Goal: Transaction & Acquisition: Complete application form

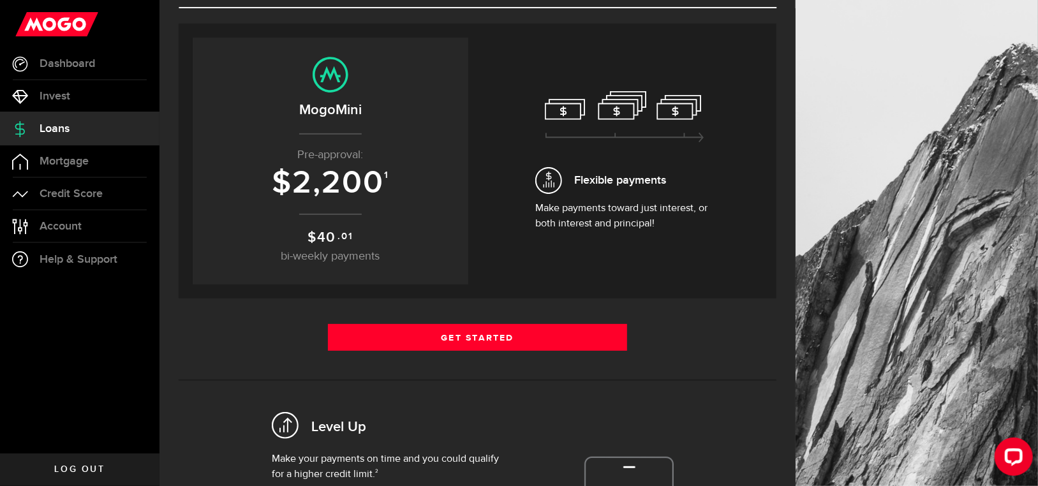
scroll to position [41, 0]
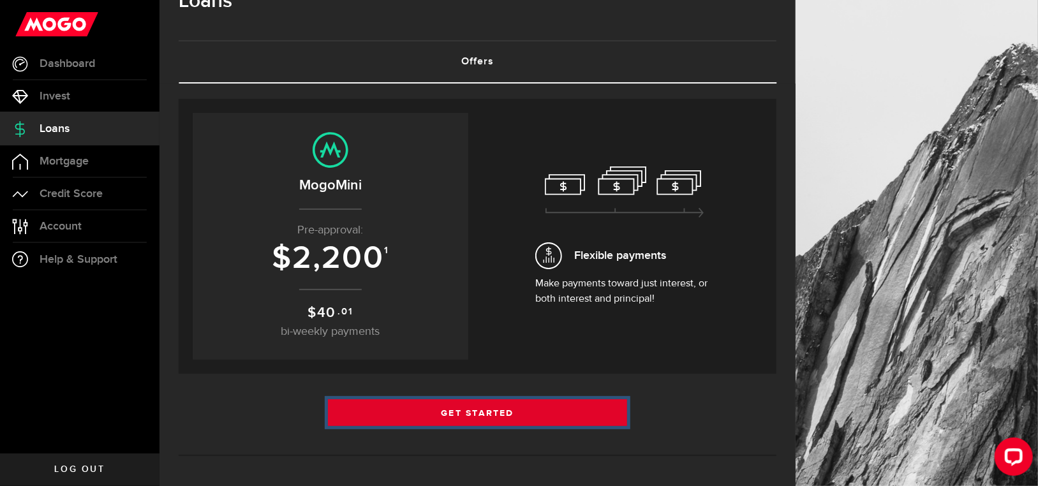
click at [577, 402] on link "Get Started" at bounding box center [477, 412] width 299 height 27
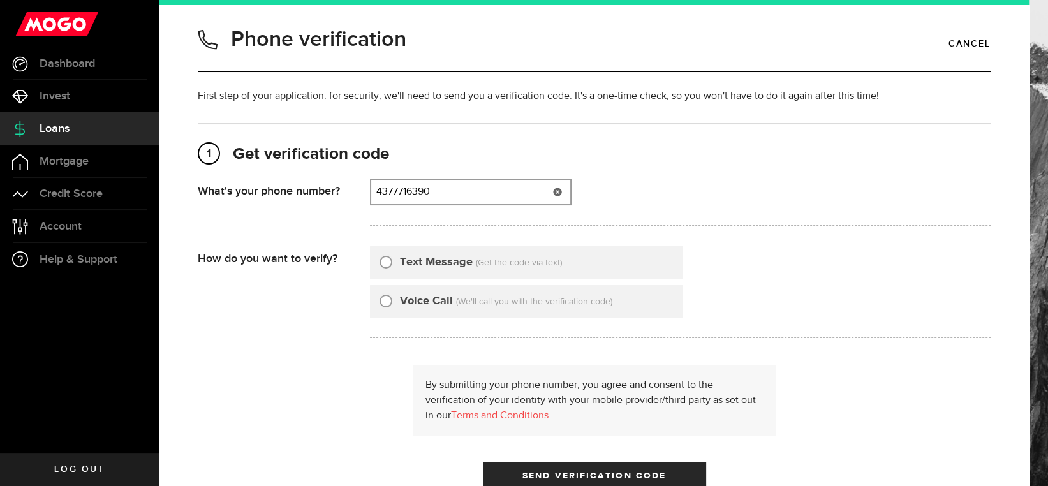
type input "4377716390"
click at [383, 264] on input "Text Message" at bounding box center [386, 260] width 13 height 13
radio input "true"
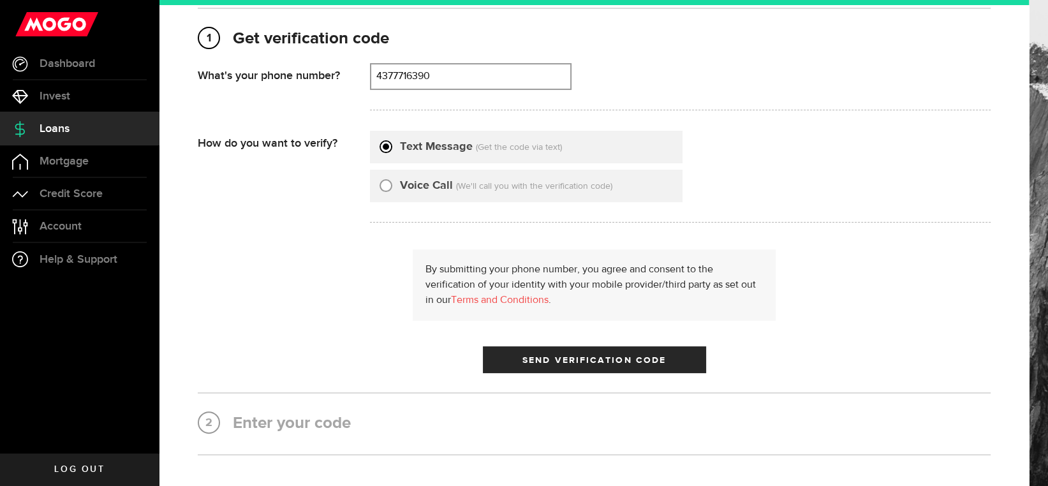
scroll to position [121, 0]
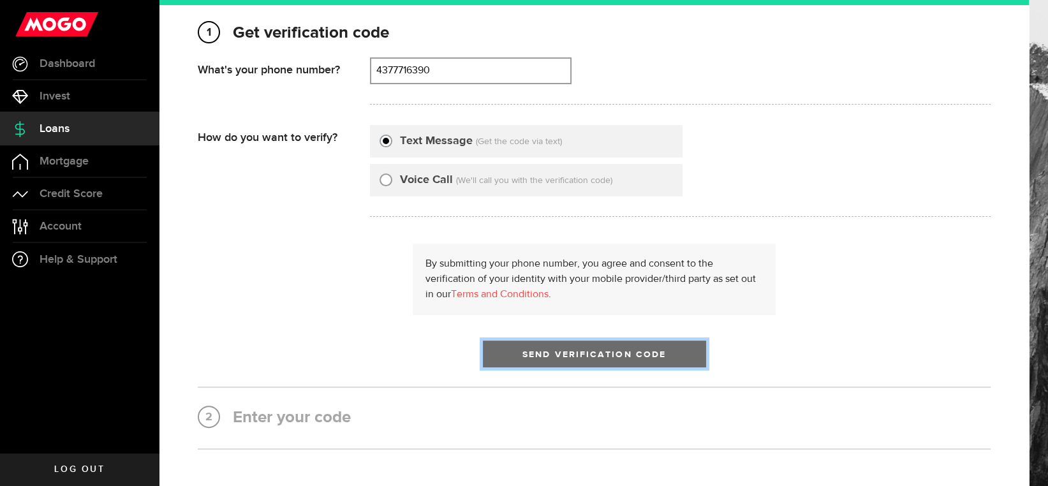
click at [659, 353] on span "Send Verification Code" at bounding box center [595, 354] width 144 height 9
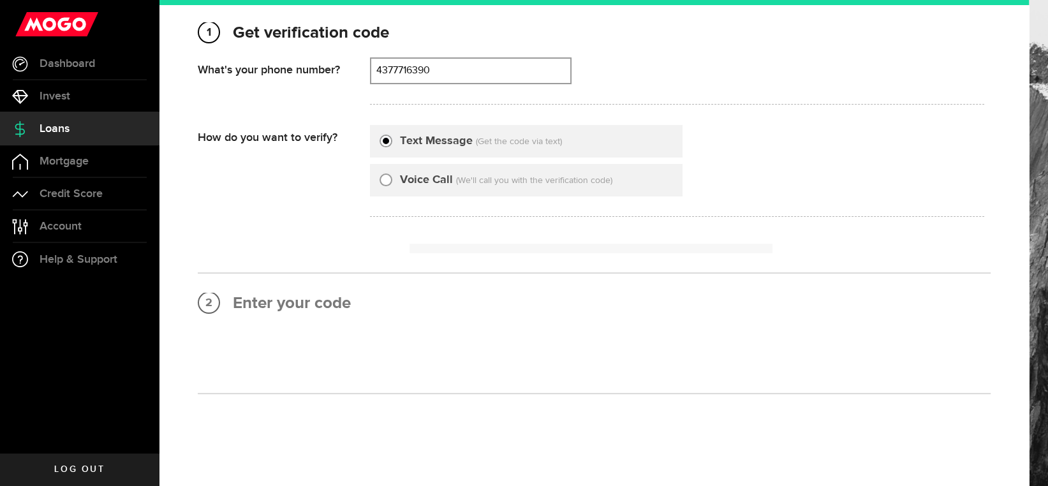
scroll to position [0, 0]
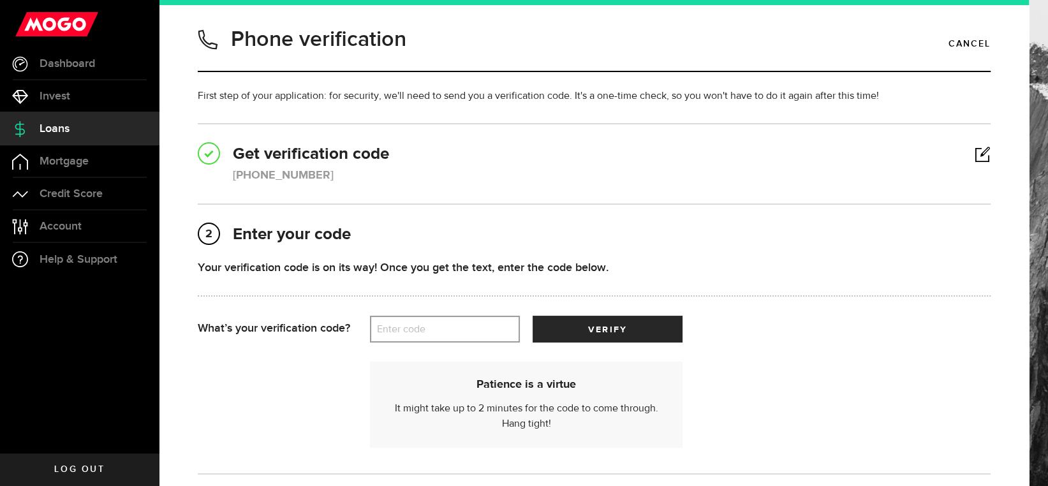
click at [405, 328] on label "Enter code" at bounding box center [445, 329] width 150 height 26
click at [405, 328] on input "Enter code" at bounding box center [445, 329] width 150 height 27
click at [405, 328] on label "Enter code" at bounding box center [445, 329] width 150 height 26
click at [405, 328] on input "Enter code" at bounding box center [445, 329] width 150 height 27
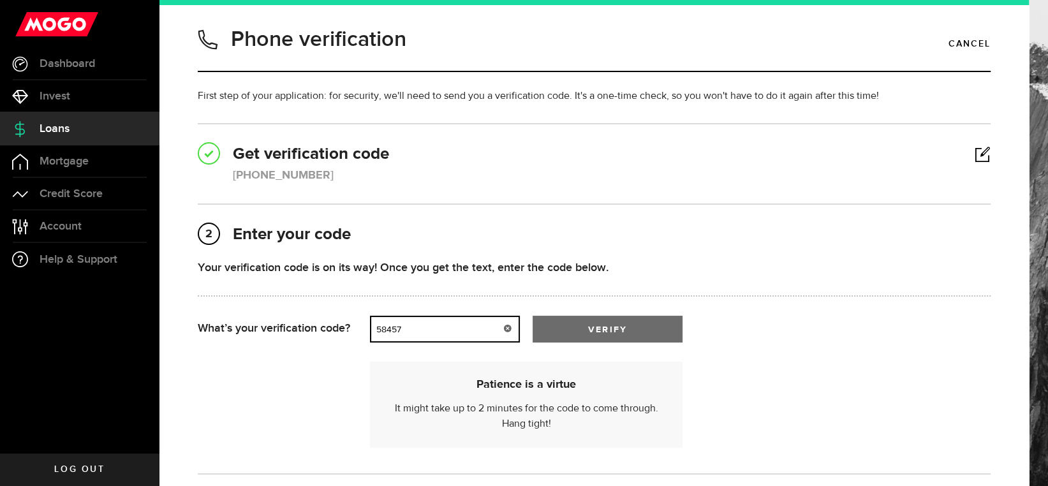
type input "58457"
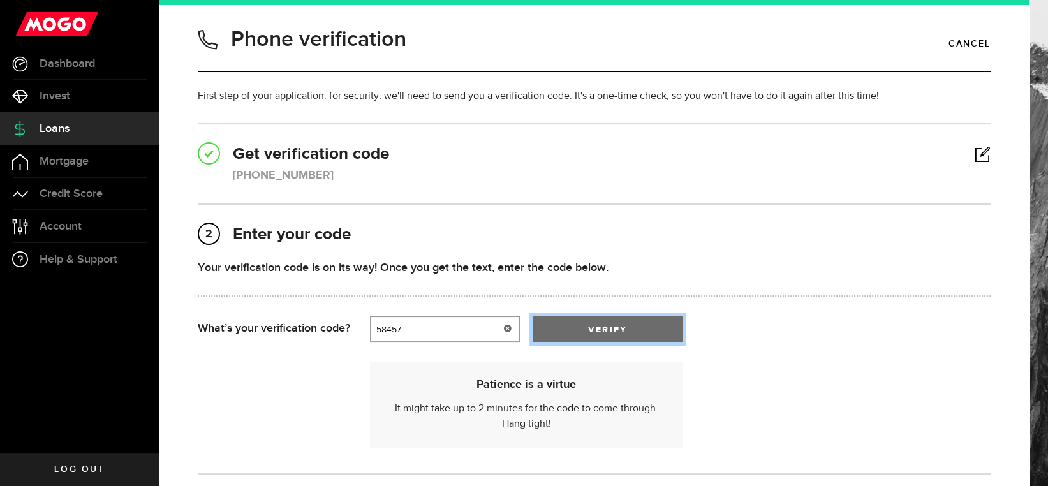
click at [640, 332] on button "verify" at bounding box center [608, 329] width 150 height 27
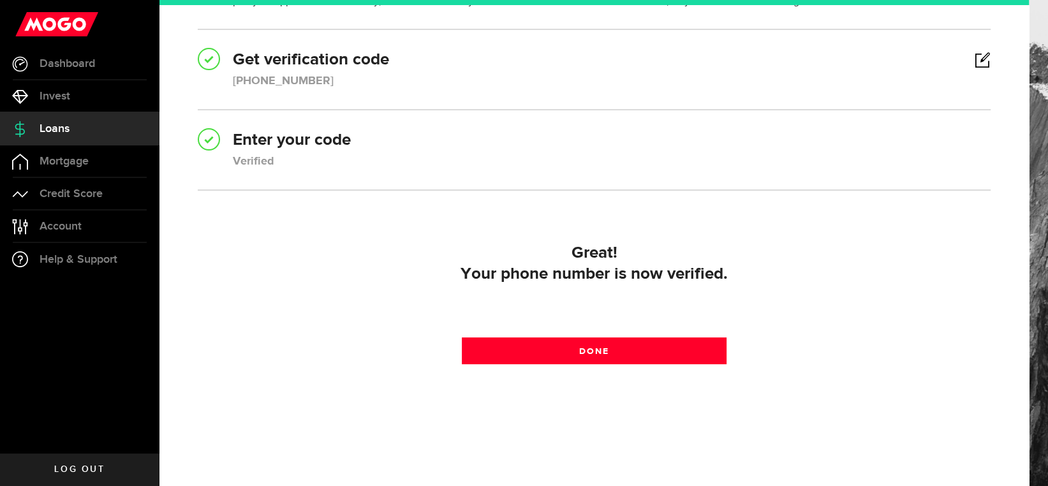
scroll to position [103, 0]
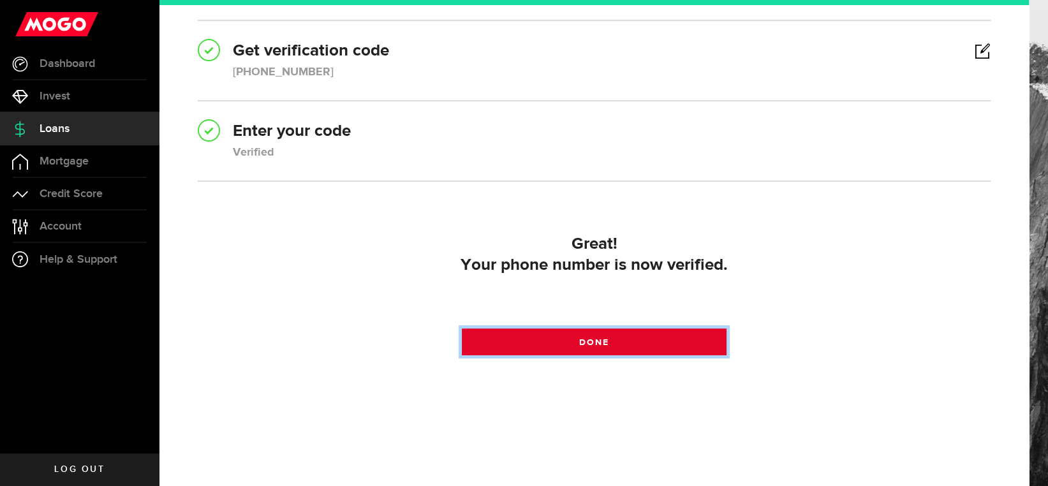
click at [625, 341] on link "Done" at bounding box center [594, 342] width 264 height 27
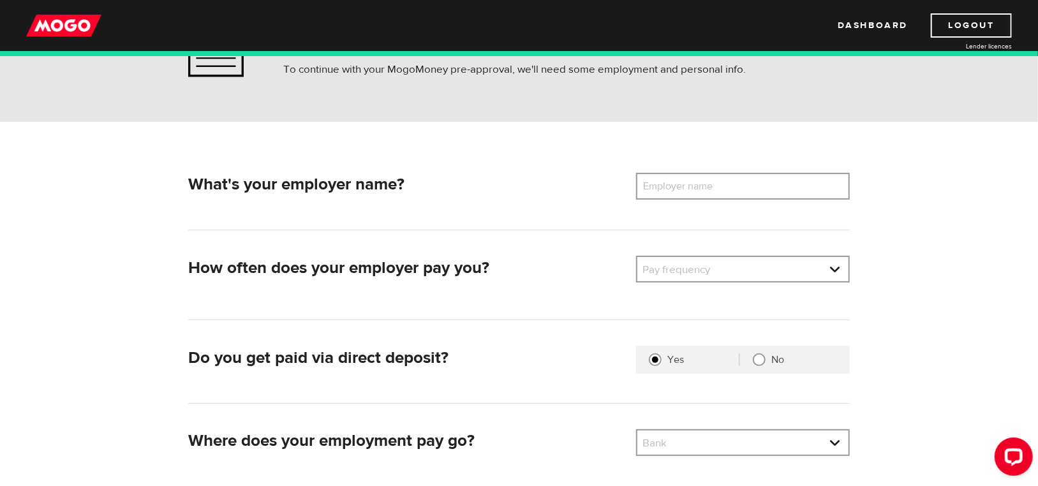
scroll to position [101, 0]
click at [730, 181] on label "Employer name" at bounding box center [687, 185] width 103 height 27
click at [730, 181] on input "Employer name" at bounding box center [743, 185] width 214 height 27
type input "Altus Group"
click at [917, 187] on div "What's your employer name? Employer name Please enter your employer's name Altu…" at bounding box center [519, 339] width 817 height 436
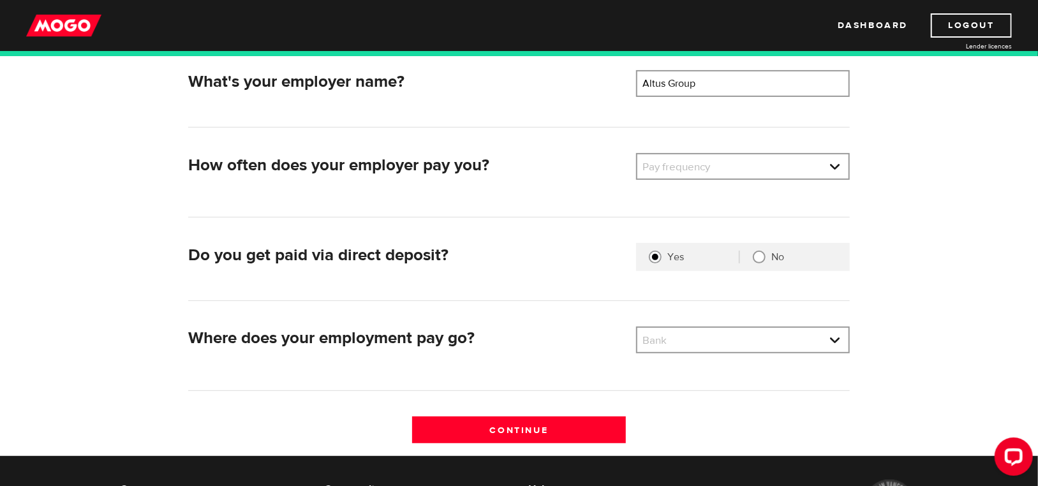
scroll to position [205, 0]
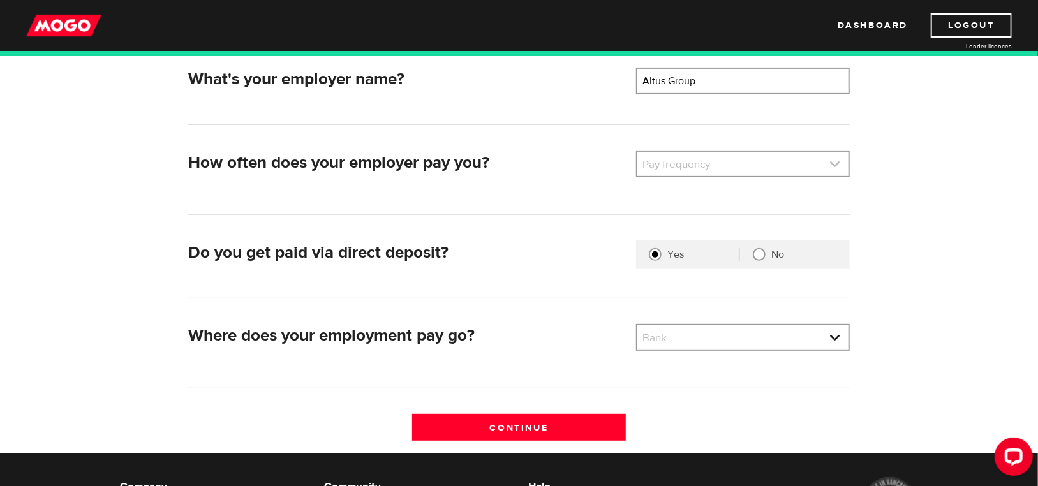
click at [675, 165] on link at bounding box center [742, 164] width 211 height 24
click at [694, 167] on link at bounding box center [742, 164] width 211 height 24
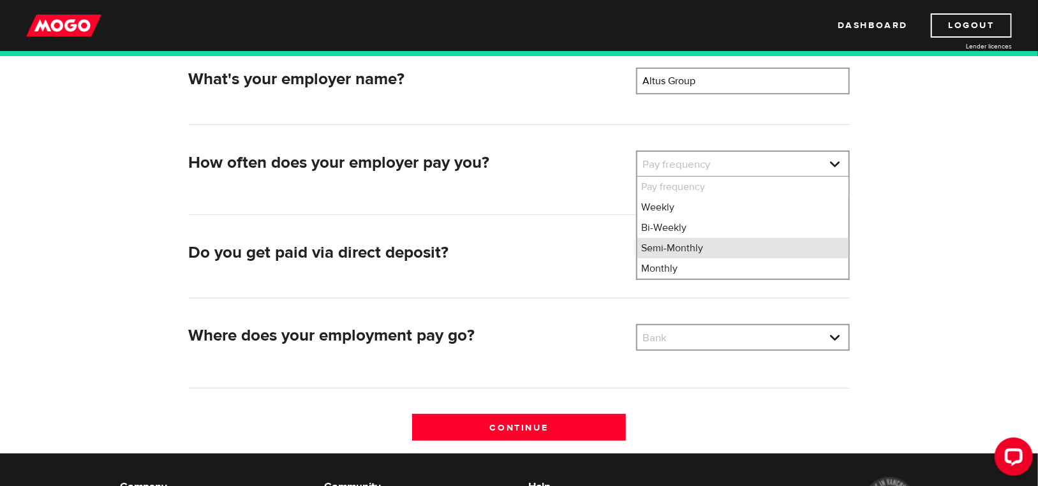
click at [690, 253] on li "Semi-Monthly" at bounding box center [742, 248] width 211 height 20
select select "3"
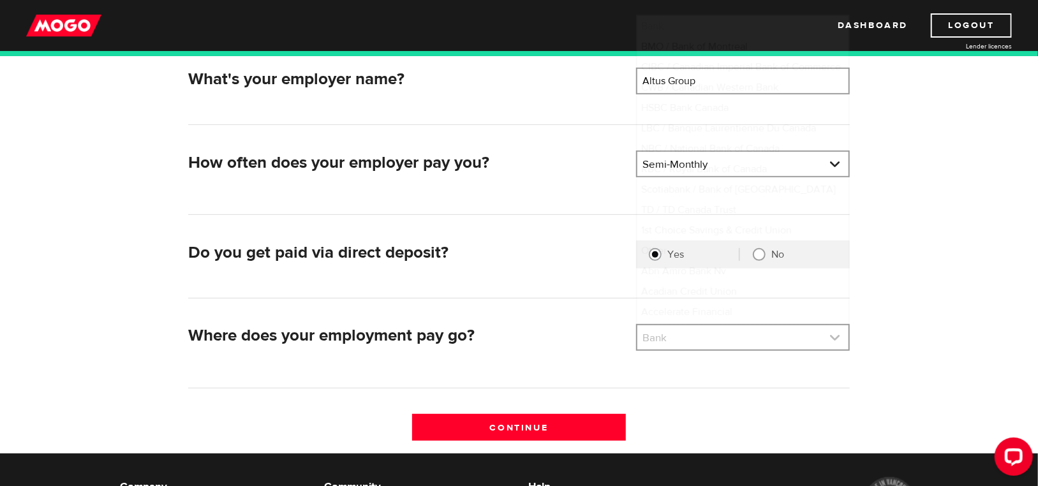
click at [694, 339] on link at bounding box center [742, 337] width 211 height 24
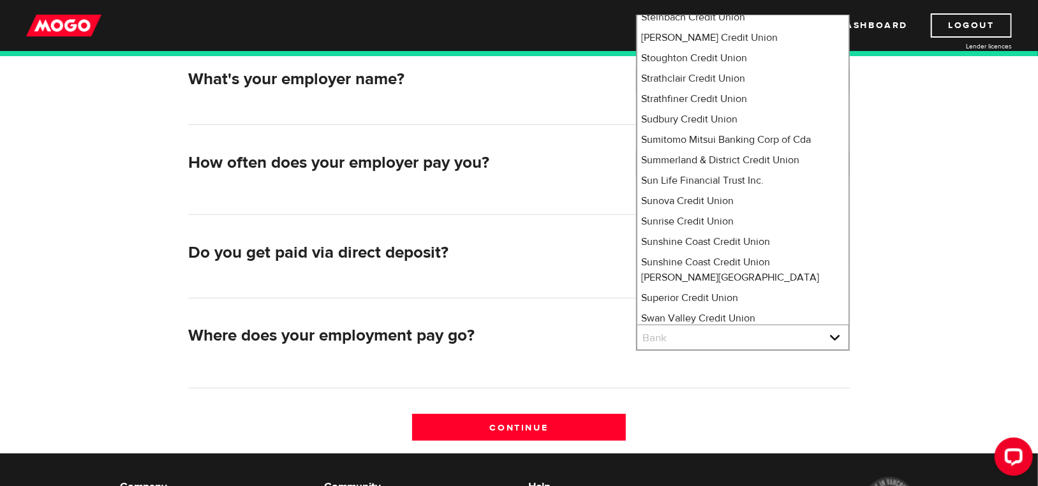
scroll to position [9049, 0]
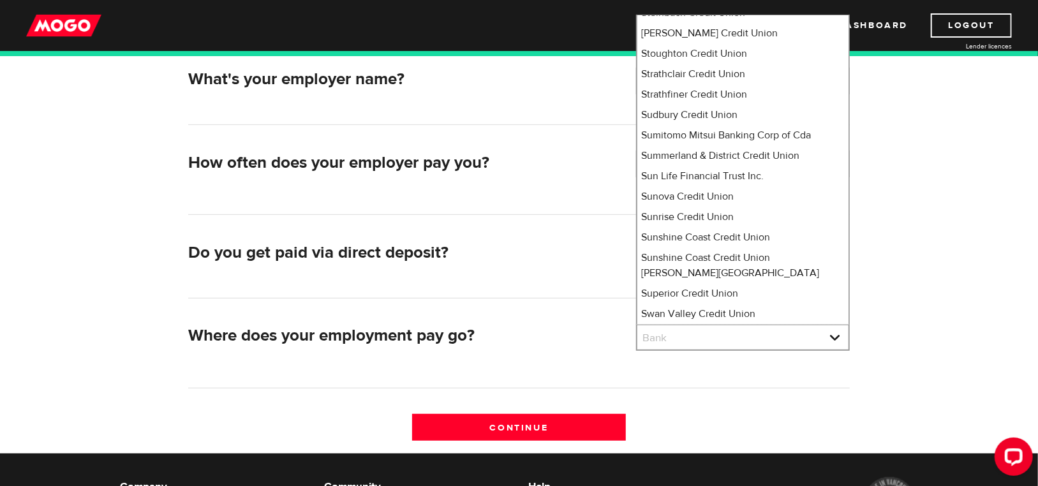
click at [766, 462] on li "Tangerine" at bounding box center [742, 472] width 211 height 20
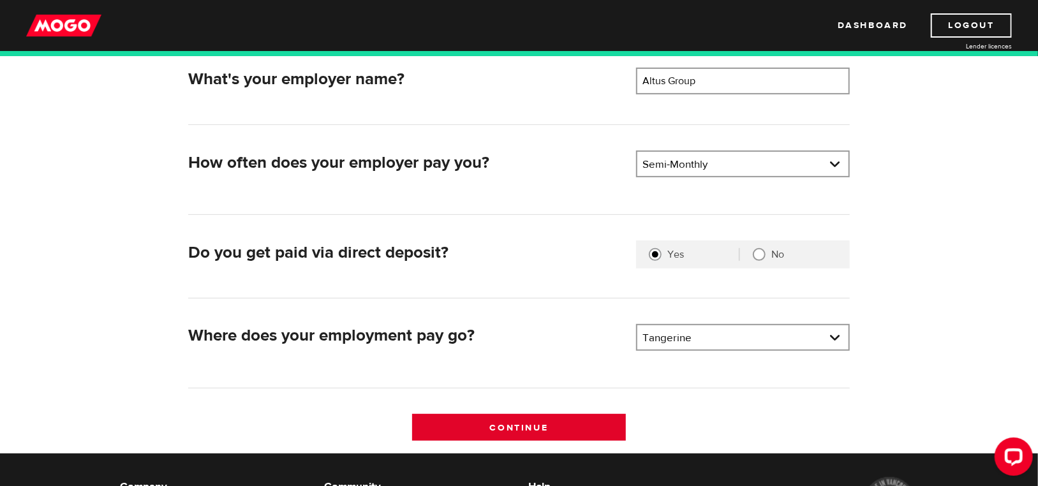
click at [570, 429] on input "Continue" at bounding box center [519, 427] width 214 height 27
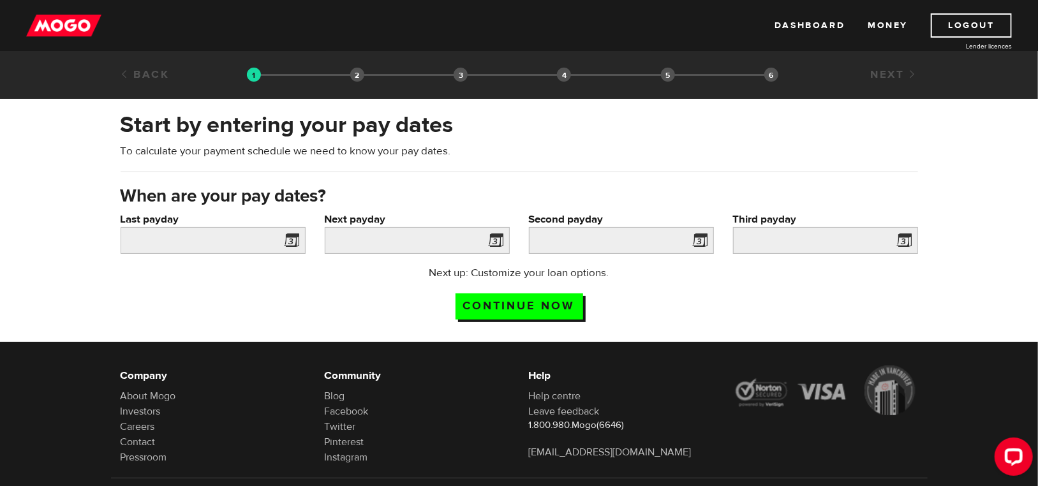
click at [296, 241] on span at bounding box center [289, 242] width 19 height 20
click at [295, 241] on span at bounding box center [289, 242] width 19 height 20
click at [249, 246] on input "Last payday" at bounding box center [213, 240] width 185 height 27
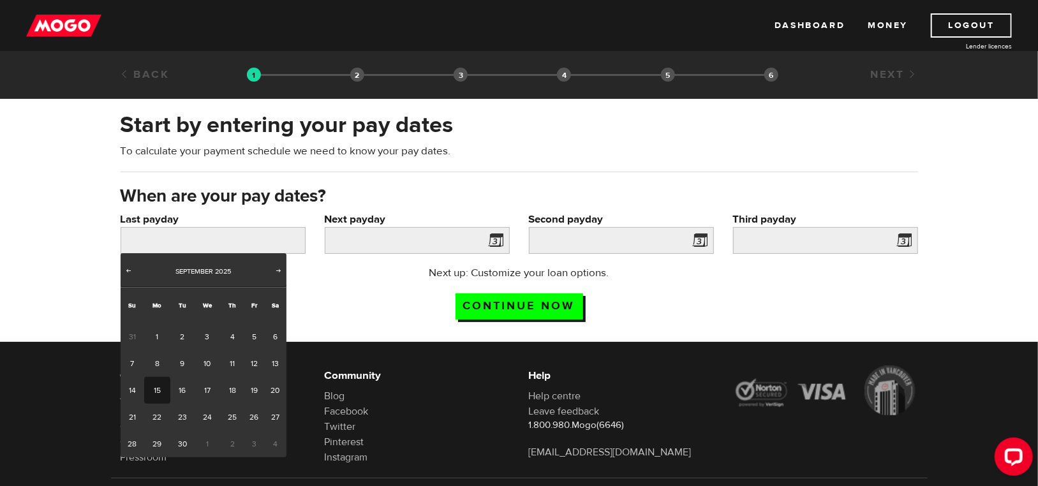
click at [161, 387] on link "15" at bounding box center [157, 390] width 26 height 27
type input "2025/09/15"
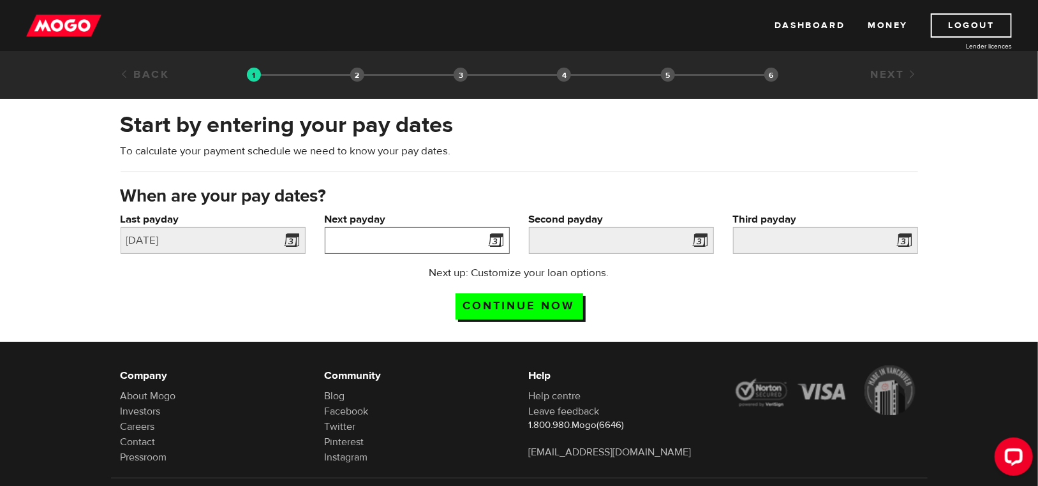
click at [437, 239] on input "Next payday" at bounding box center [417, 240] width 185 height 27
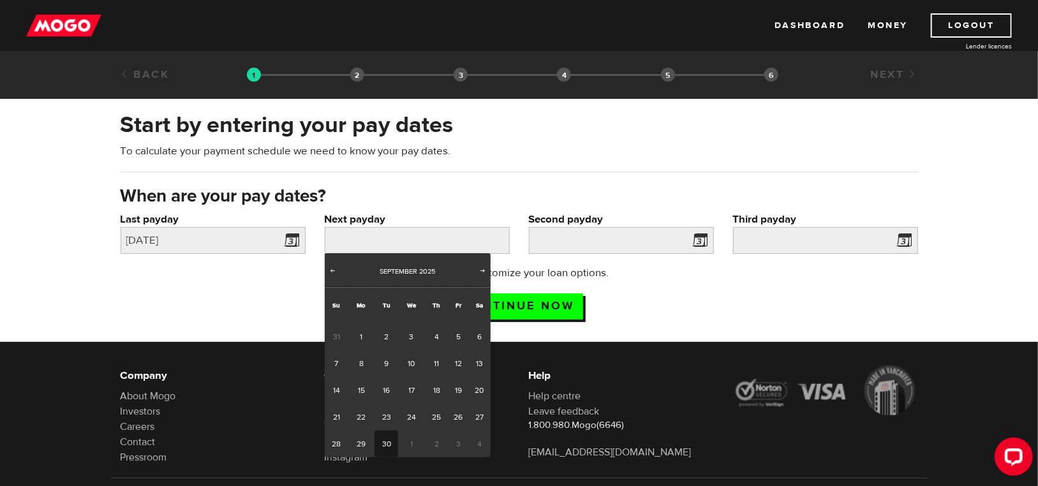
click at [384, 444] on link "30" at bounding box center [387, 444] width 24 height 27
type input "2025/09/30"
type input "2025/10/15"
type input "2025/10/30"
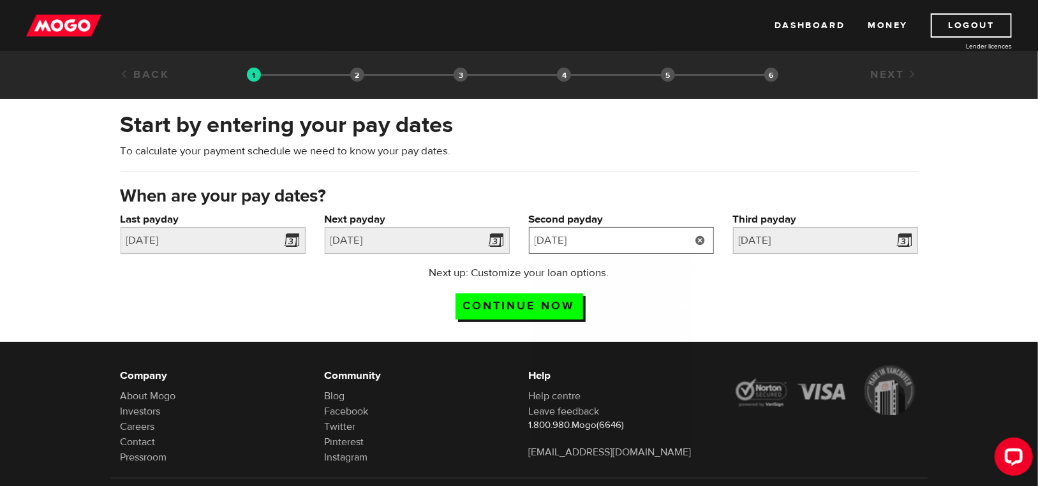
click at [615, 238] on input "2025/10/15" at bounding box center [621, 240] width 185 height 27
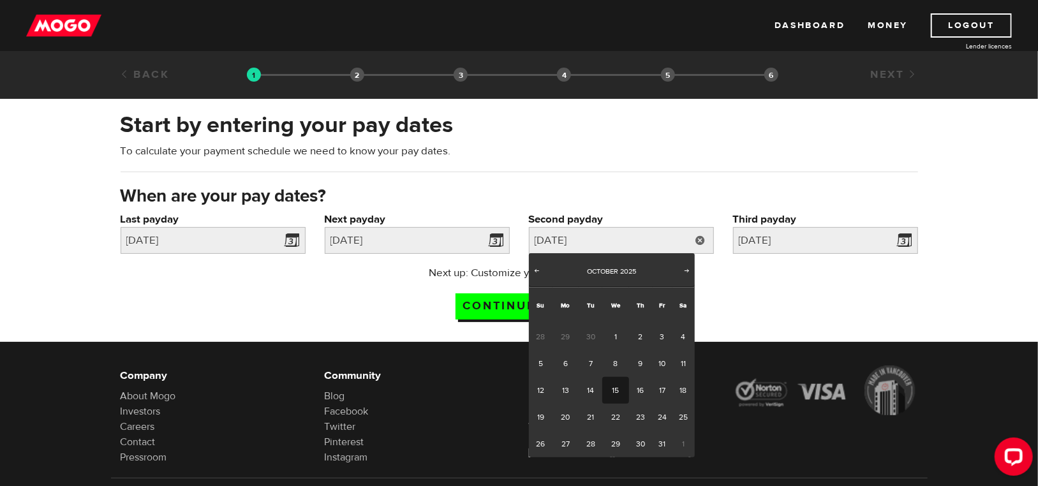
click at [802, 286] on div "Next up: Customize your loan options. Continue now" at bounding box center [519, 297] width 817 height 64
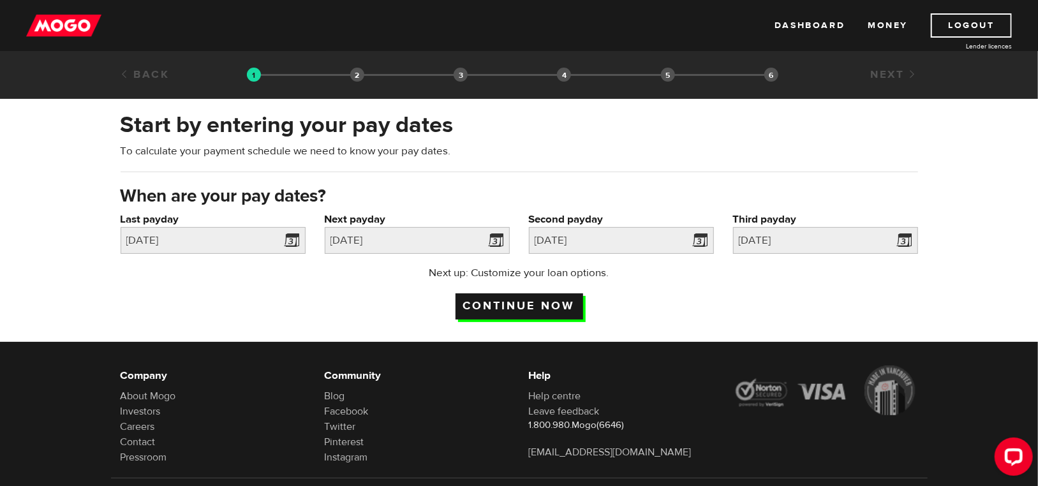
click at [551, 304] on input "Continue now" at bounding box center [520, 307] width 128 height 26
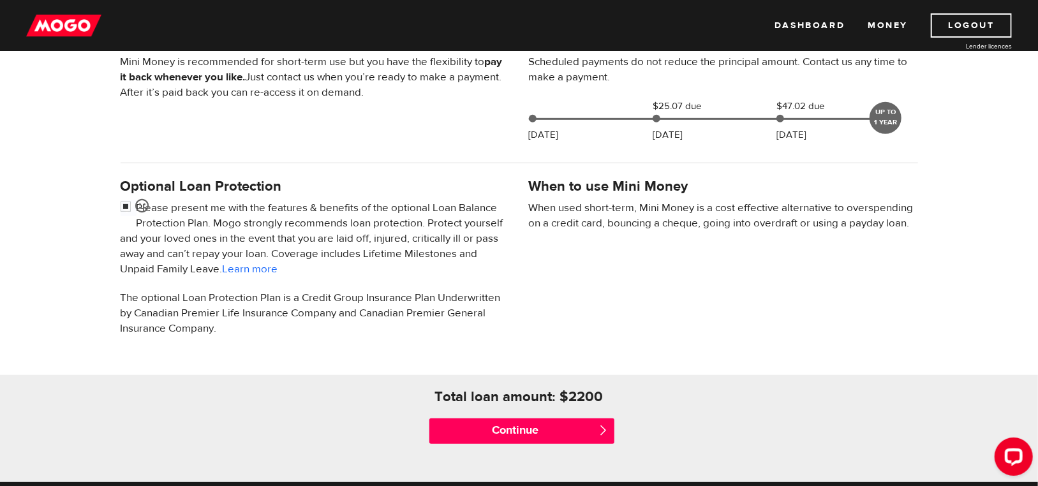
scroll to position [313, 0]
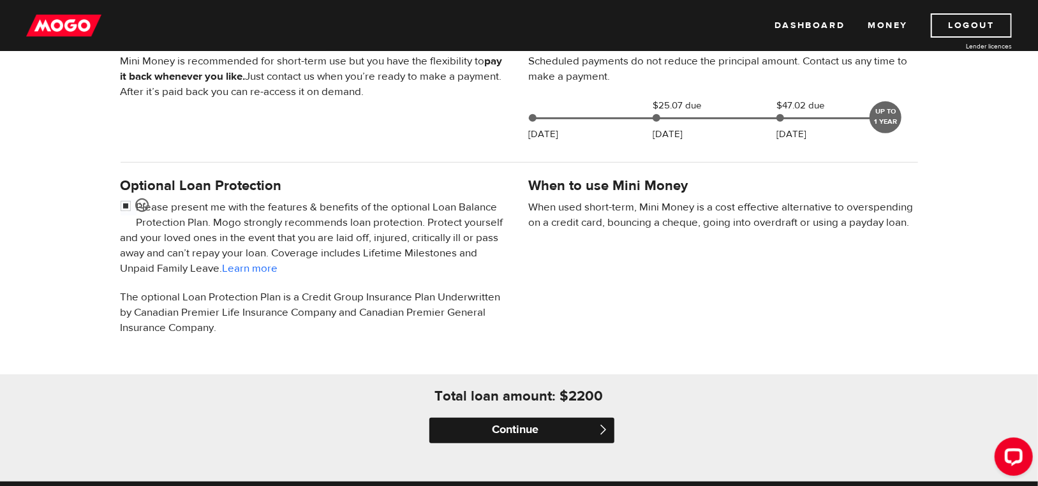
click at [526, 424] on input "Continue" at bounding box center [521, 431] width 185 height 26
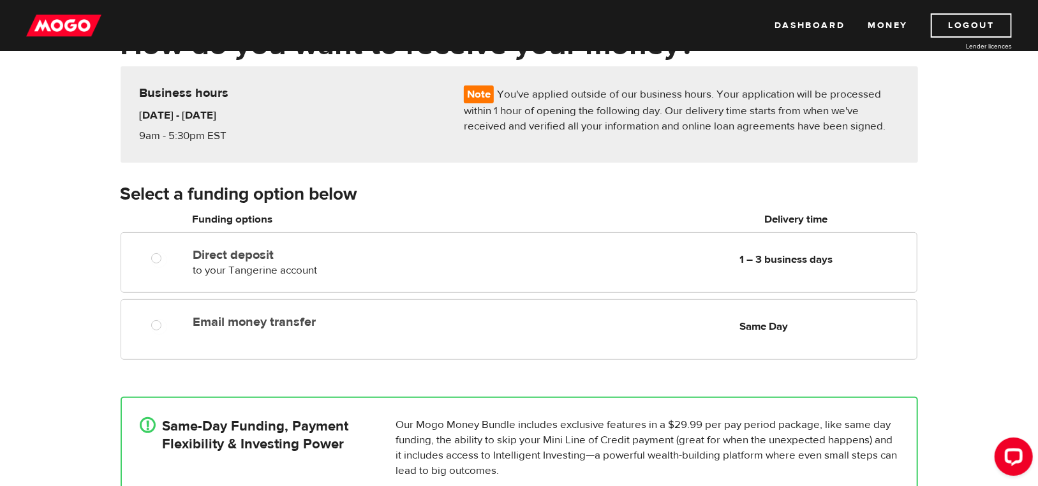
scroll to position [94, 0]
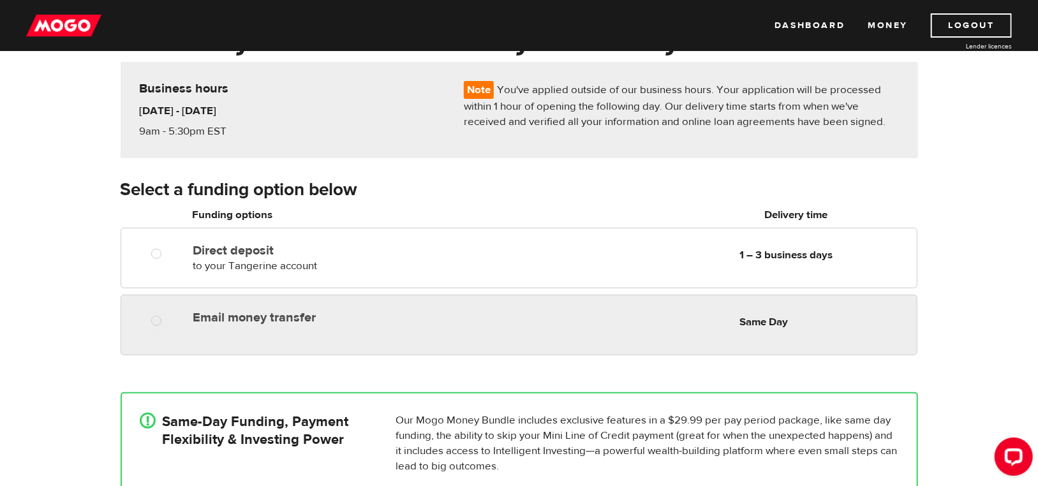
radio input "true"
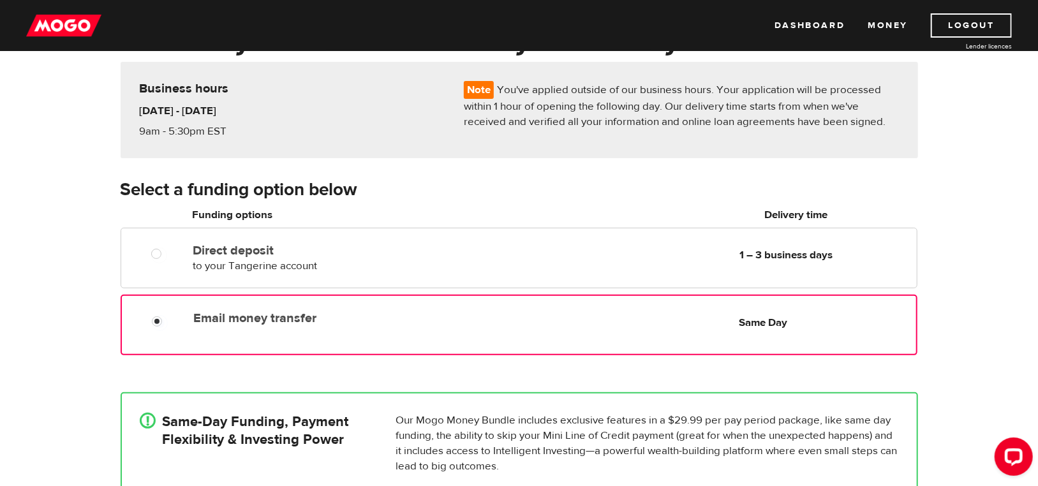
click at [379, 335] on div "Email money transfer Delivery in Same Day Same Day" at bounding box center [519, 325] width 796 height 61
click at [941, 318] on div "How do you want to receive your money? Note You've applied outside of our busin…" at bounding box center [519, 308] width 1038 height 572
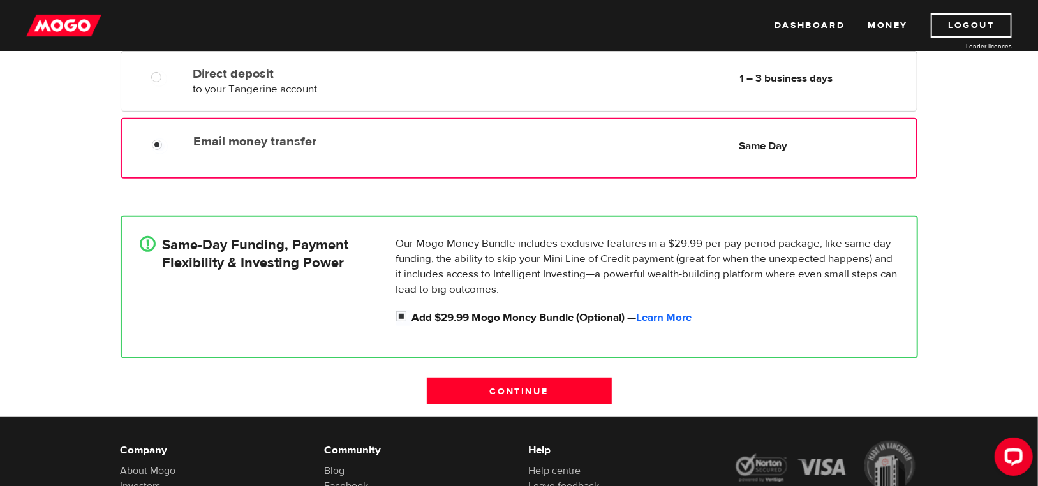
scroll to position [271, 0]
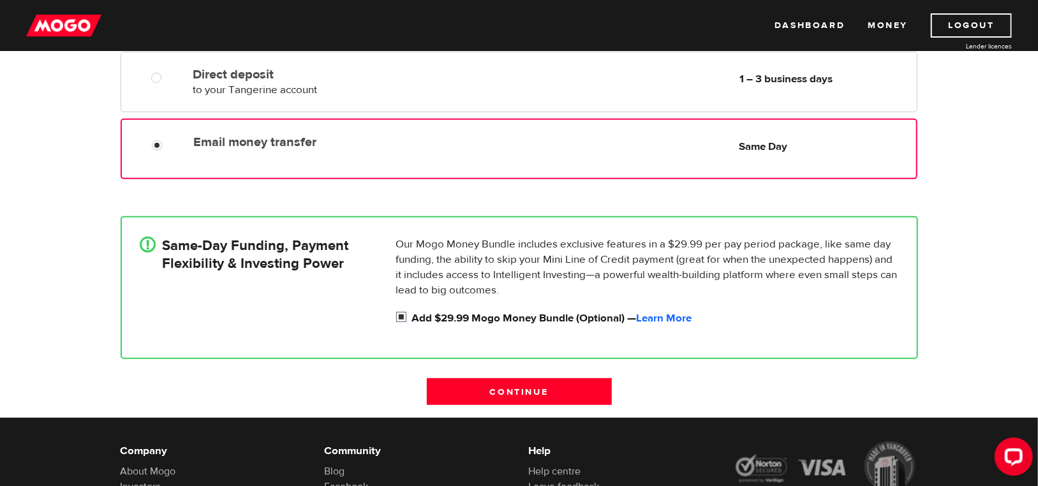
click at [397, 315] on input "Add $29.99 Mogo Money Bundle (Optional) — Learn More" at bounding box center [404, 319] width 16 height 16
checkbox input "false"
radio input "false"
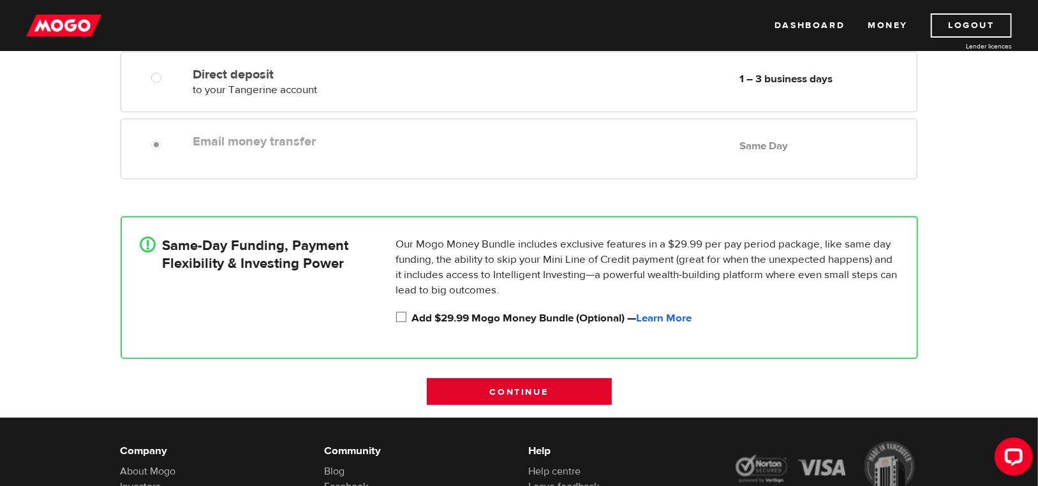
click at [549, 392] on input "Continue" at bounding box center [519, 391] width 185 height 27
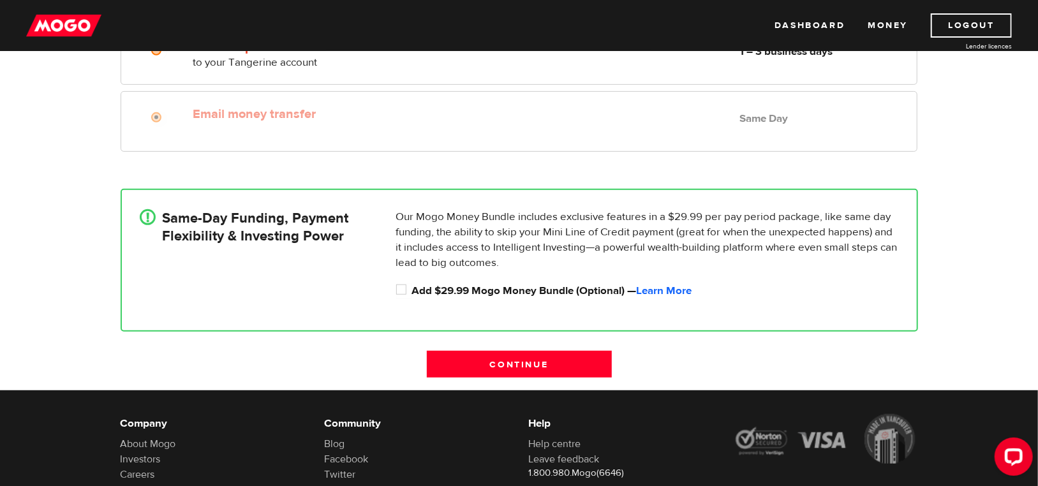
scroll to position [326, 0]
click at [401, 290] on input "Add $29.99 Mogo Money Bundle (Optional) — Learn More" at bounding box center [404, 291] width 16 height 16
checkbox input "true"
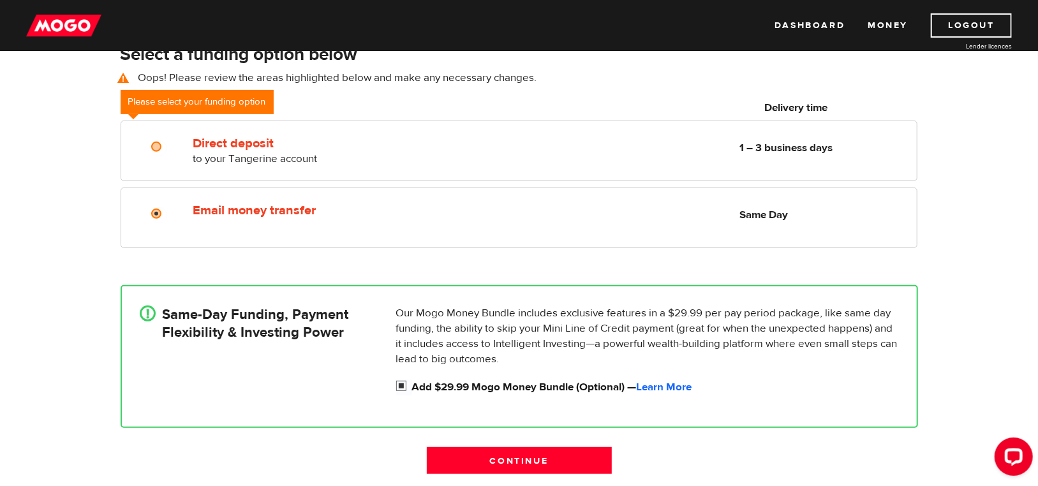
scroll to position [229, 0]
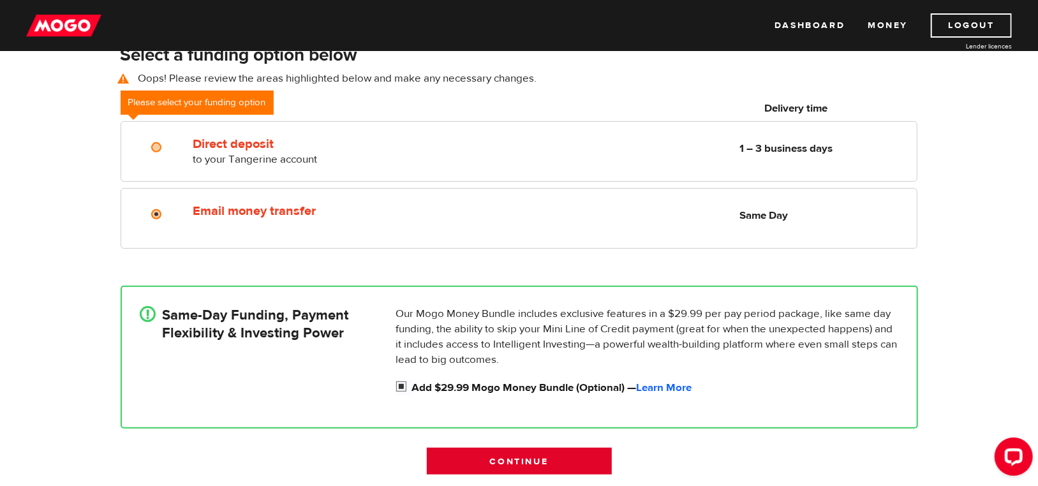
click at [498, 457] on input "Continue" at bounding box center [519, 461] width 185 height 27
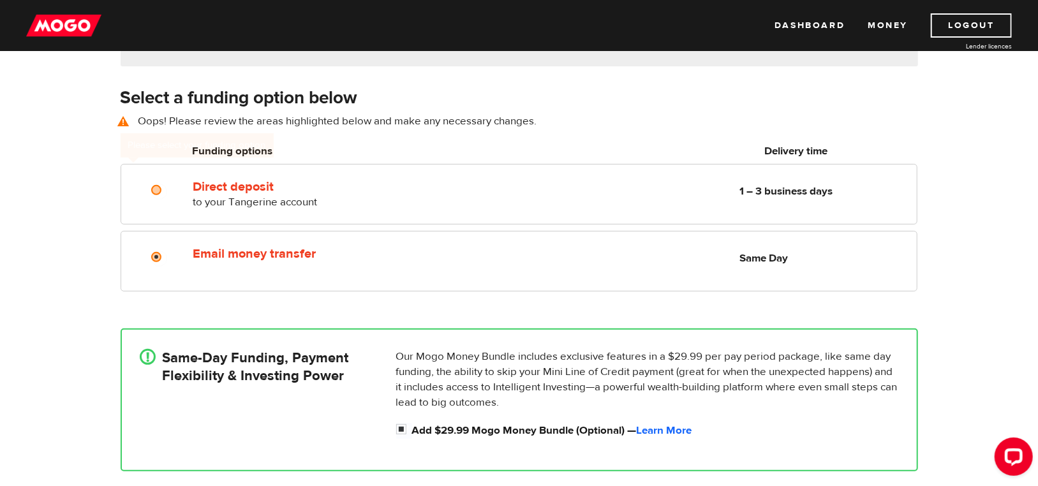
scroll to position [177, 0]
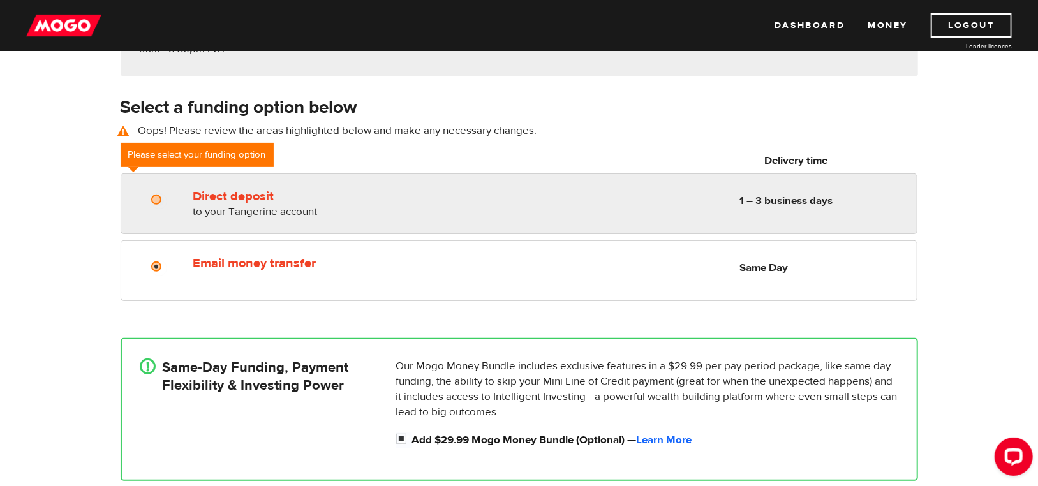
radio input "true"
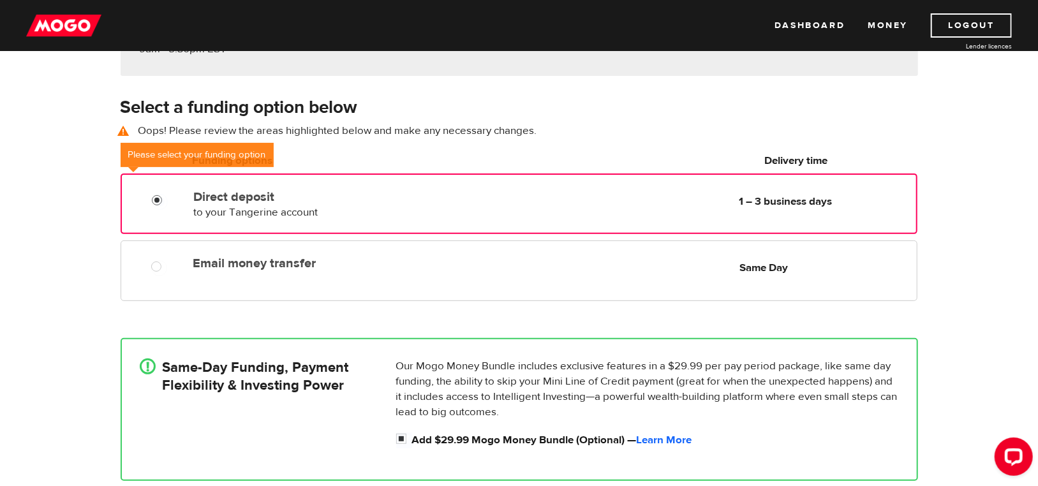
click at [161, 200] on input "Direct deposit" at bounding box center [160, 202] width 16 height 16
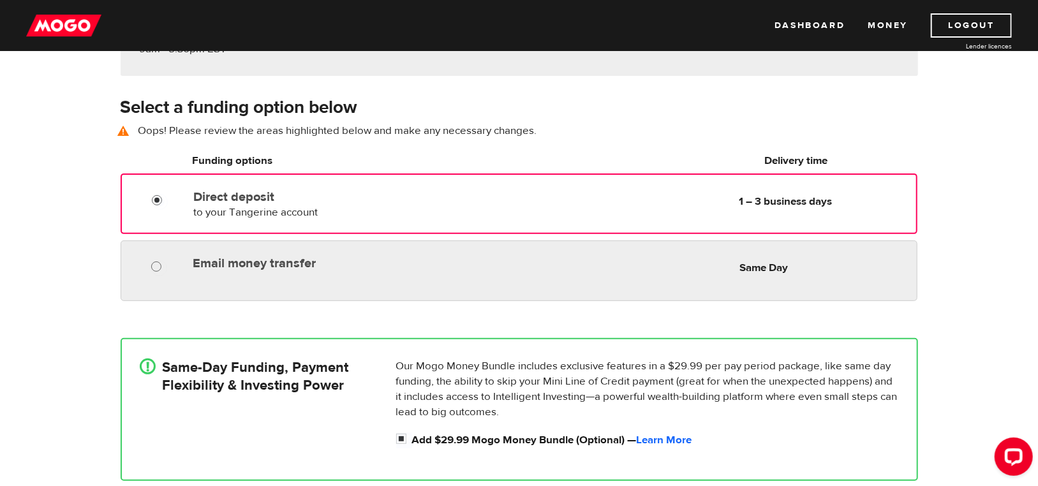
radio input "true"
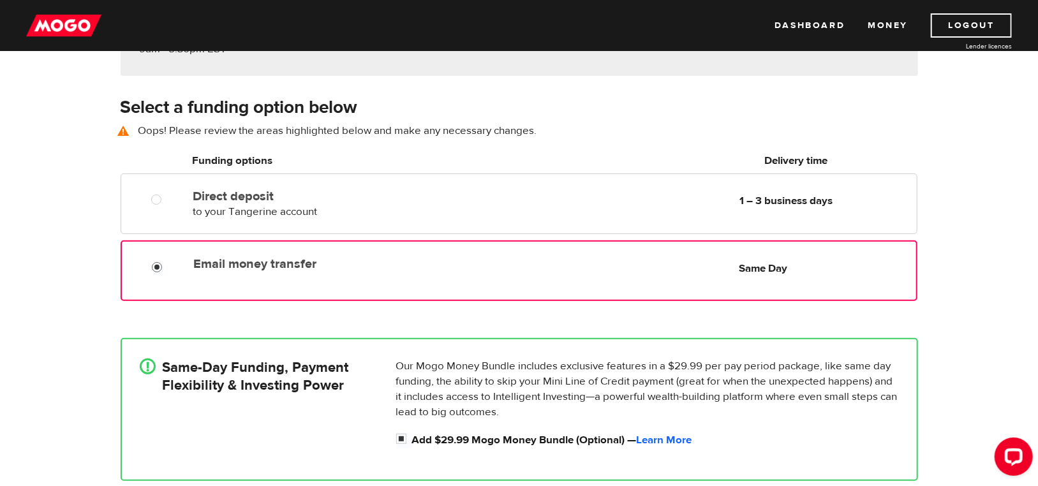
click at [161, 267] on input "Email money transfer" at bounding box center [160, 269] width 16 height 16
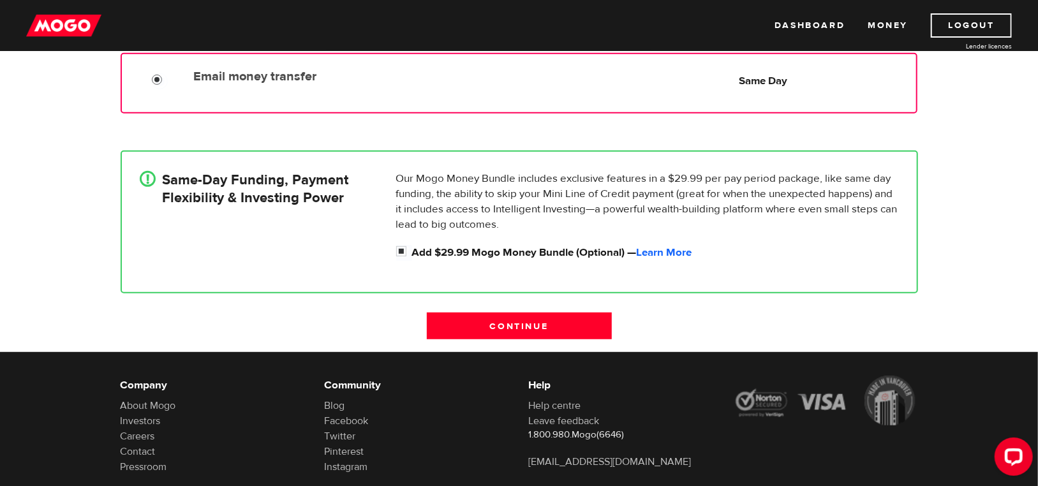
scroll to position [364, 0]
click at [453, 316] on input "Continue" at bounding box center [519, 326] width 185 height 27
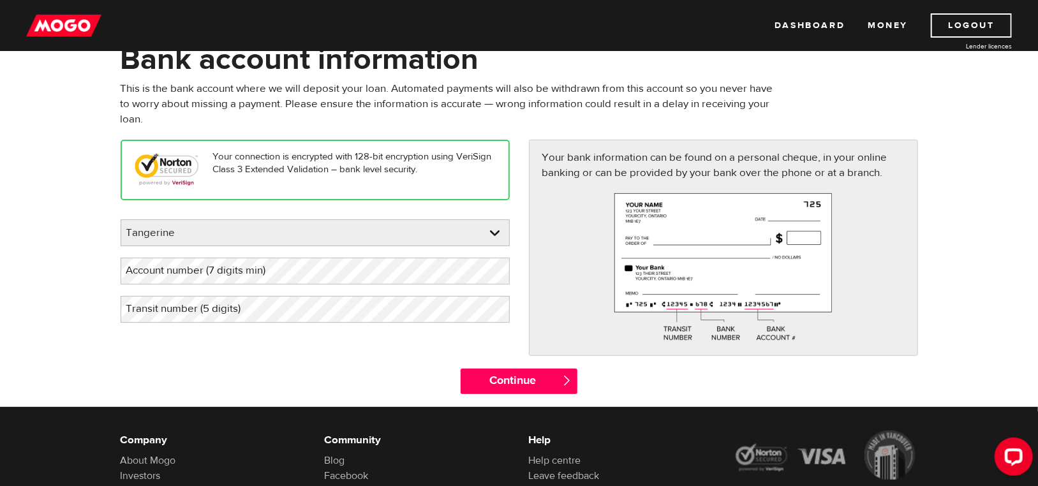
scroll to position [76, 0]
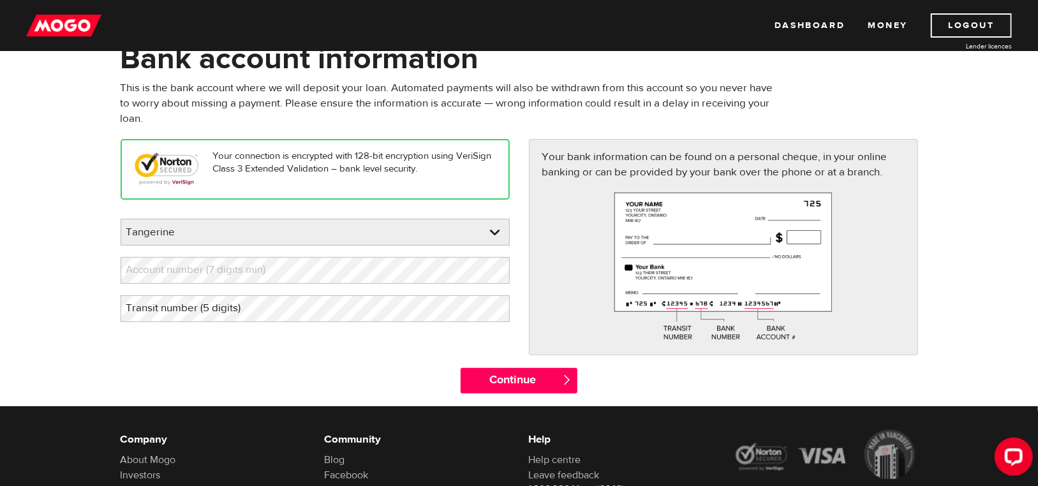
click at [220, 270] on label "Account number (7 digits min)" at bounding box center [207, 270] width 172 height 26
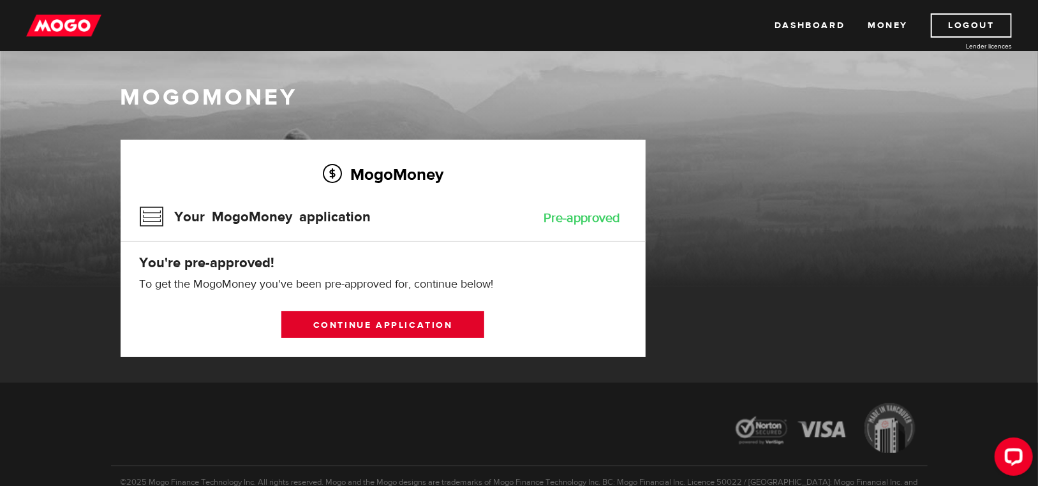
click at [359, 329] on link "Continue application" at bounding box center [382, 324] width 203 height 27
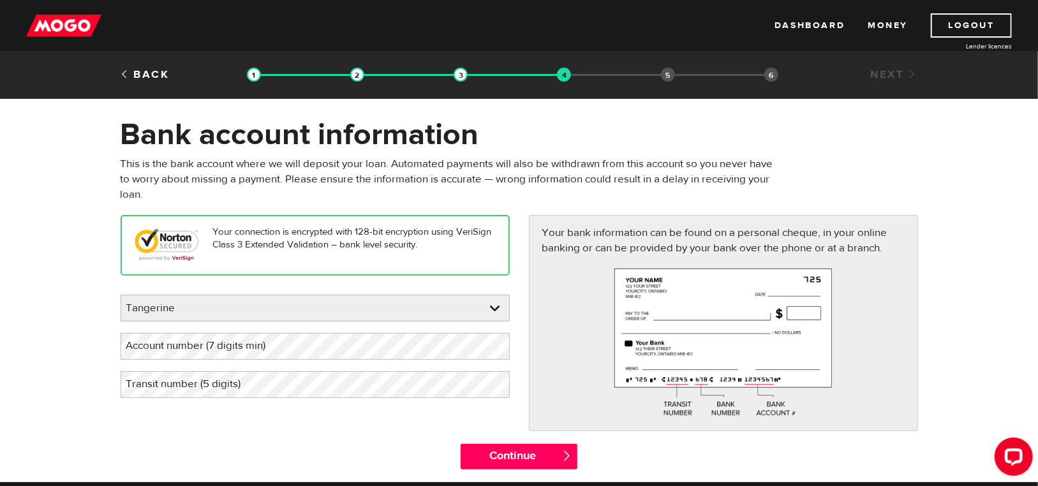
click at [214, 345] on label "Account number (7 digits min)" at bounding box center [207, 346] width 172 height 26
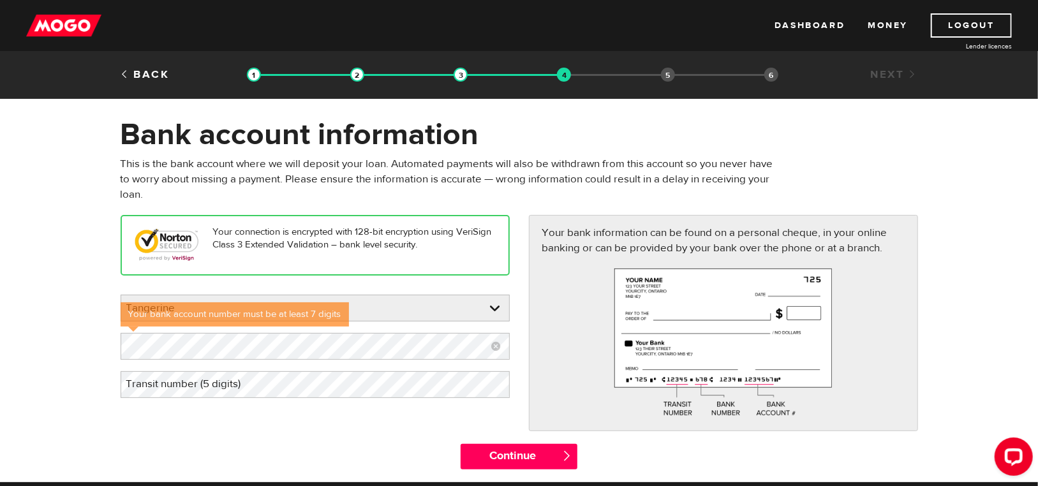
click at [257, 387] on label "Transit number (5 digits)" at bounding box center [194, 384] width 147 height 26
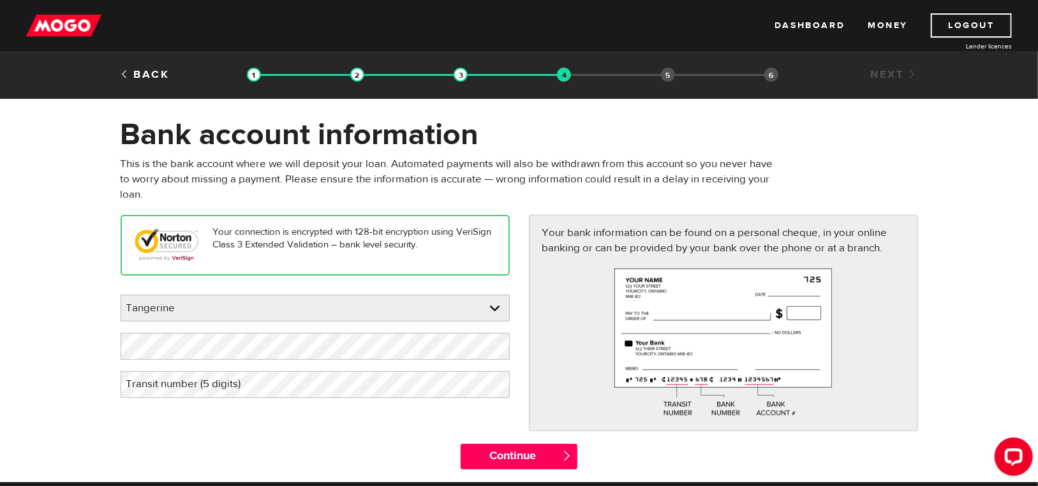
click at [183, 376] on label "Transit number (5 digits)" at bounding box center [194, 384] width 147 height 26
click at [304, 427] on div "Your connection is encrypted with 128-bit encryption using VeriSign Class 3 Ext…" at bounding box center [519, 329] width 817 height 228
click at [535, 454] on input "Continue" at bounding box center [519, 457] width 117 height 26
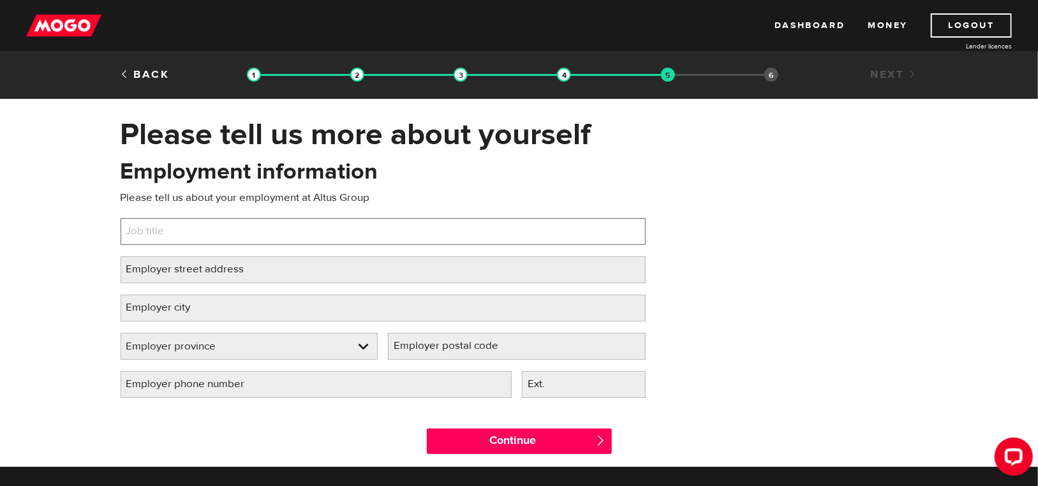
click at [270, 233] on input "Job title" at bounding box center [383, 231] width 525 height 27
type input "Market Analyst"
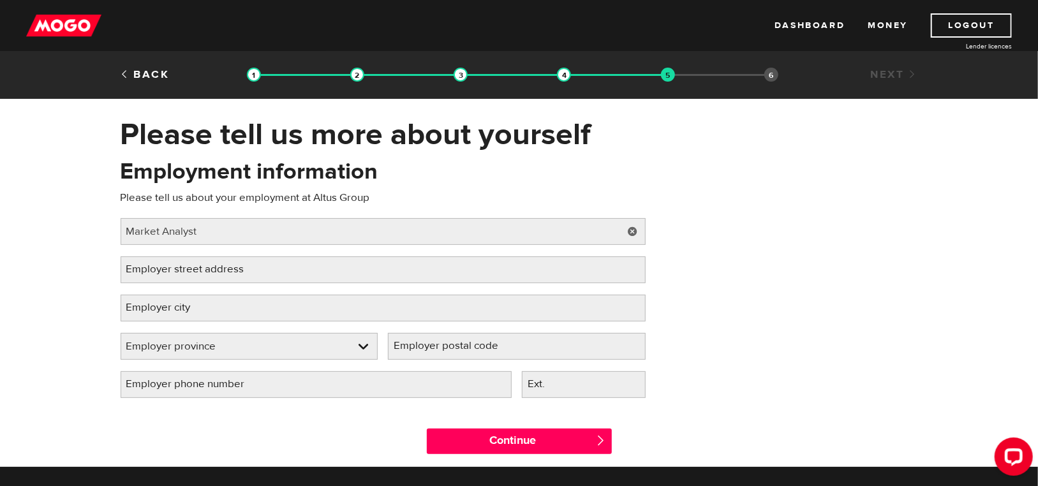
click at [266, 270] on label "Employer street address" at bounding box center [196, 270] width 150 height 26
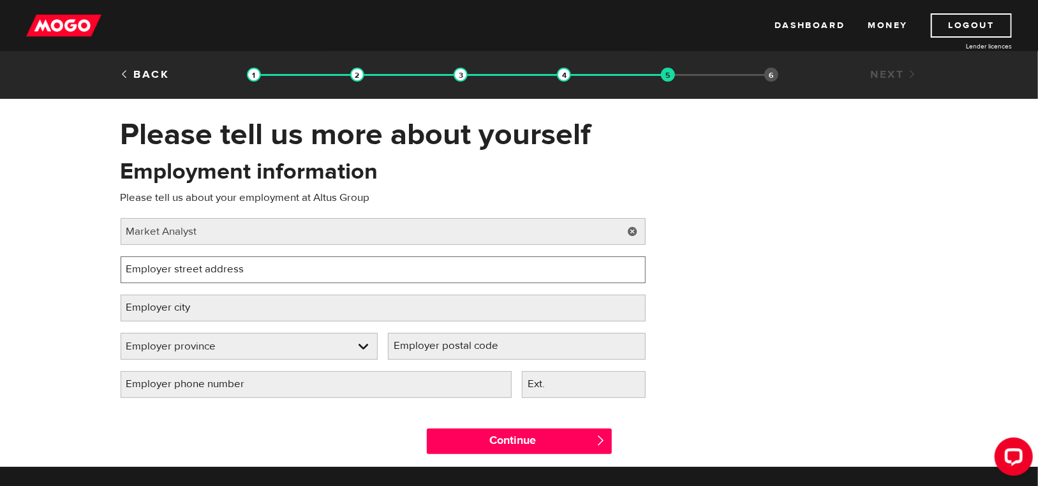
click at [266, 270] on input "Employer street address" at bounding box center [383, 270] width 525 height 27
type input "33 Yonge Street"
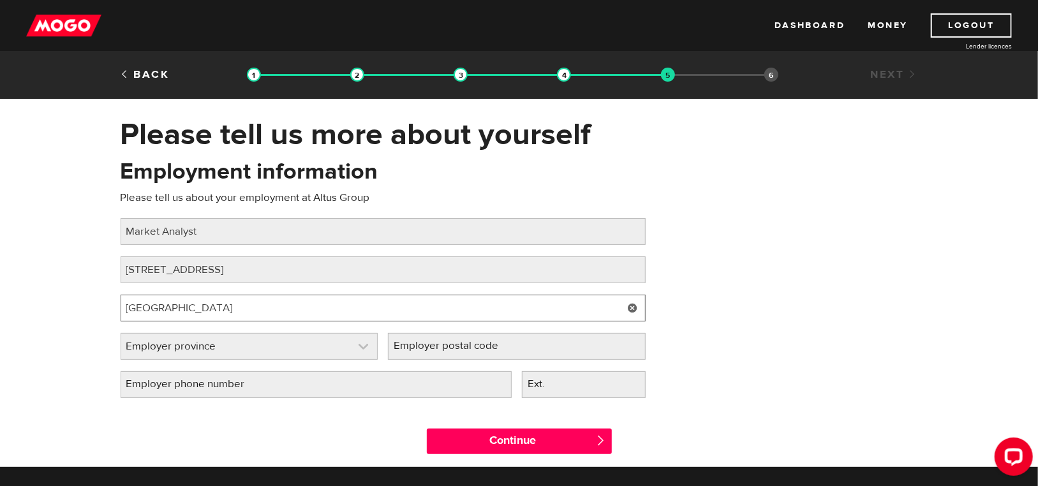
type input "Toronto"
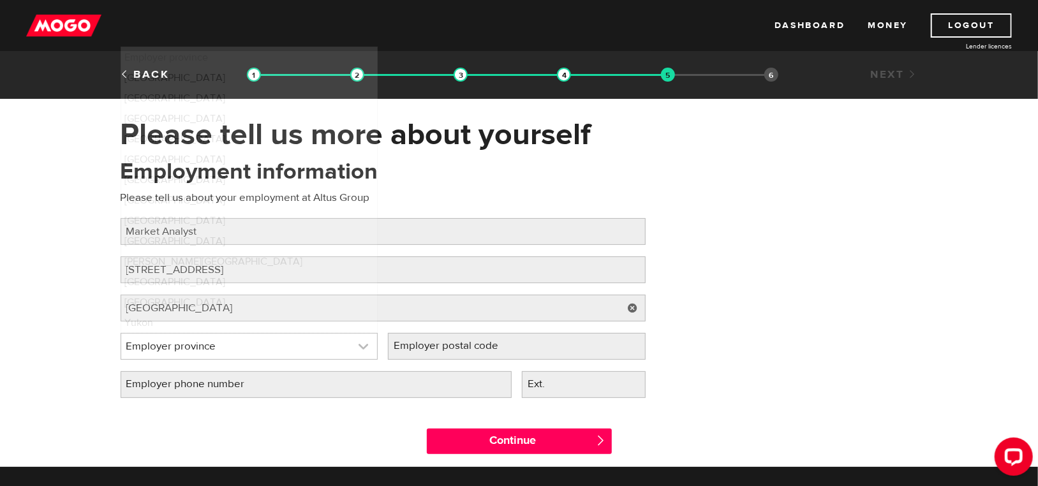
click at [344, 348] on link at bounding box center [249, 347] width 257 height 26
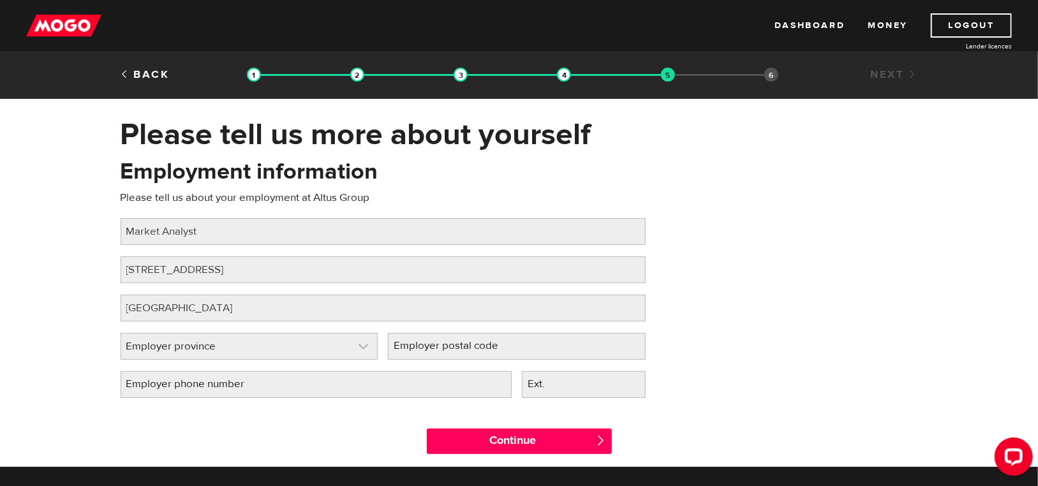
click at [344, 348] on link at bounding box center [249, 347] width 257 height 26
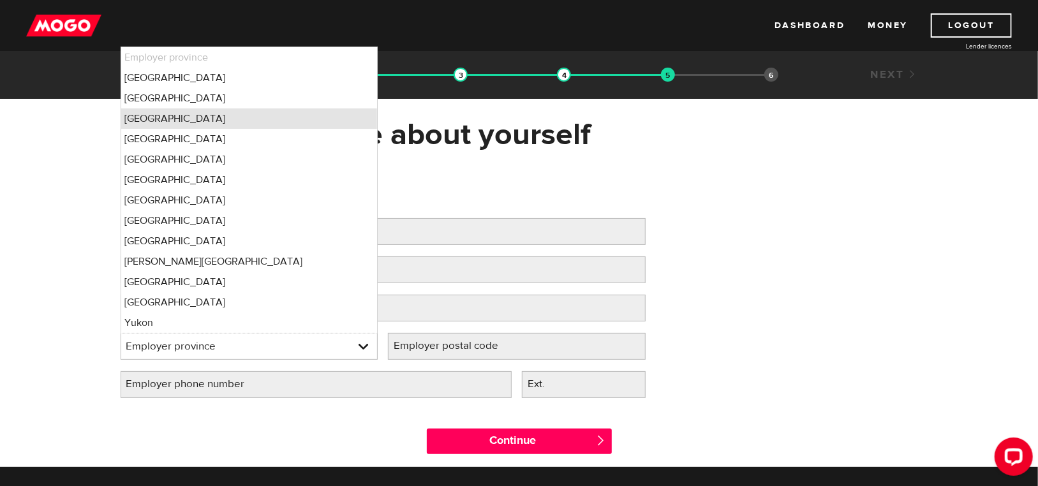
click at [295, 121] on li "Ontario" at bounding box center [249, 118] width 257 height 20
select select "ON"
click at [294, 123] on li "Ontario" at bounding box center [249, 118] width 257 height 20
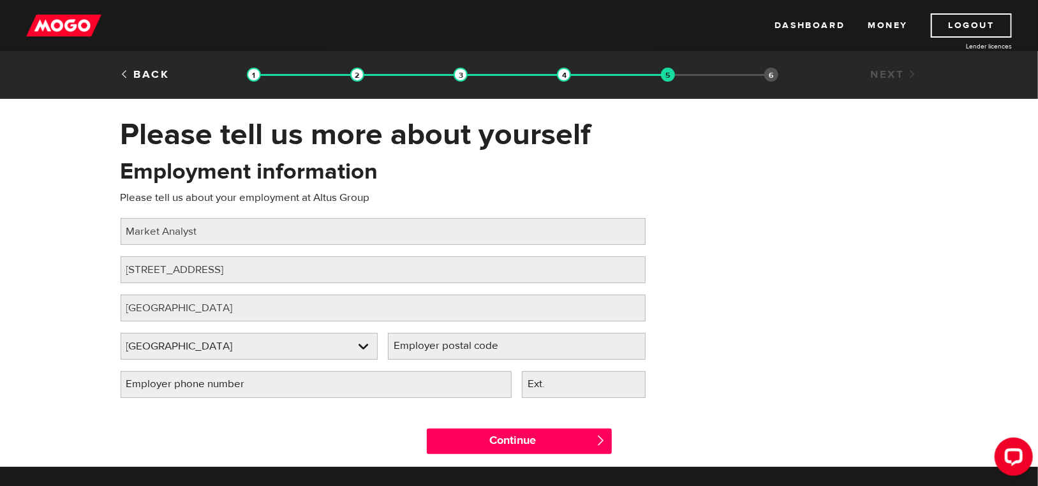
click at [487, 351] on label "Employer postal code" at bounding box center [456, 346] width 137 height 26
click at [487, 351] on input "Employer postal code" at bounding box center [517, 346] width 258 height 27
type input "M5E 1G4"
click at [461, 376] on input "Employer phone number" at bounding box center [316, 384] width 391 height 27
type input "(416) 641-9500"
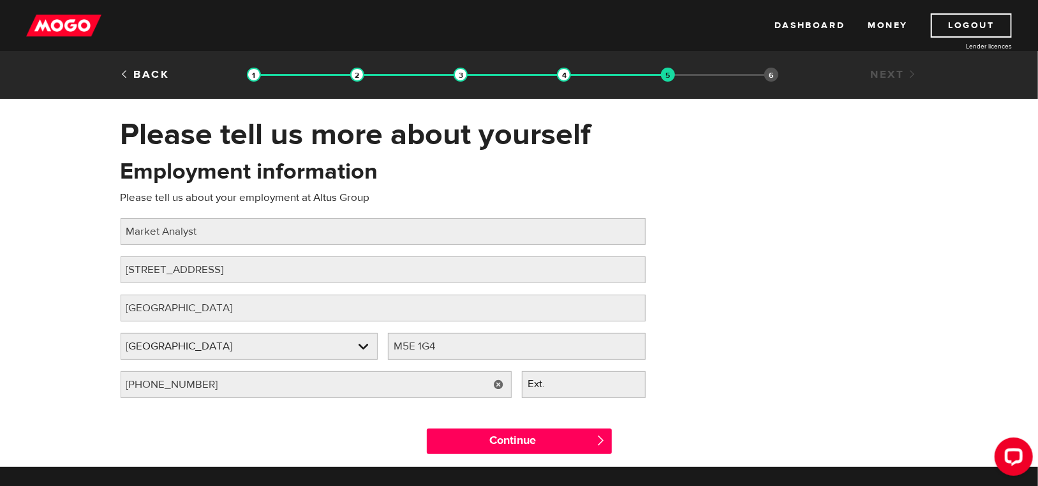
click at [836, 402] on div "Employment information Please tell us about your employment at Altus Group Job …" at bounding box center [519, 282] width 817 height 253
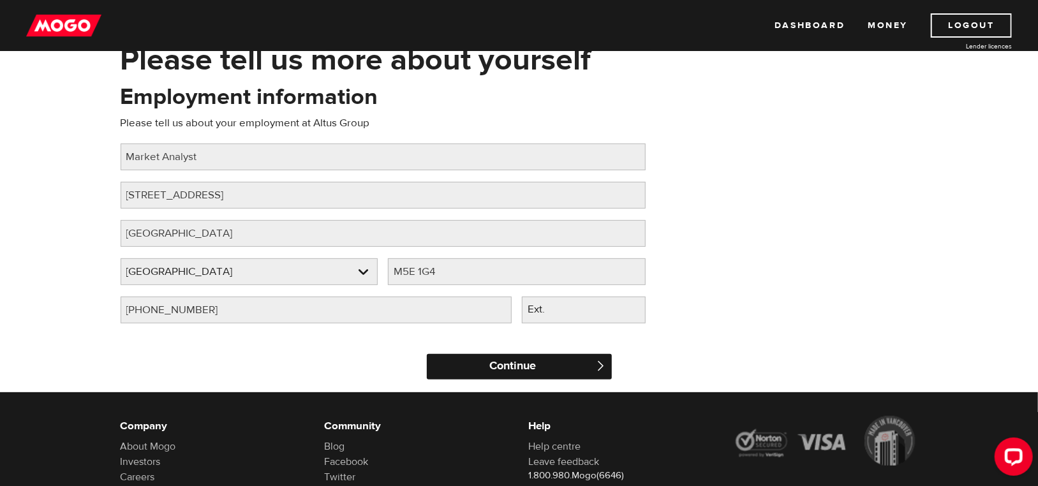
click at [593, 368] on input "Continue" at bounding box center [519, 367] width 185 height 26
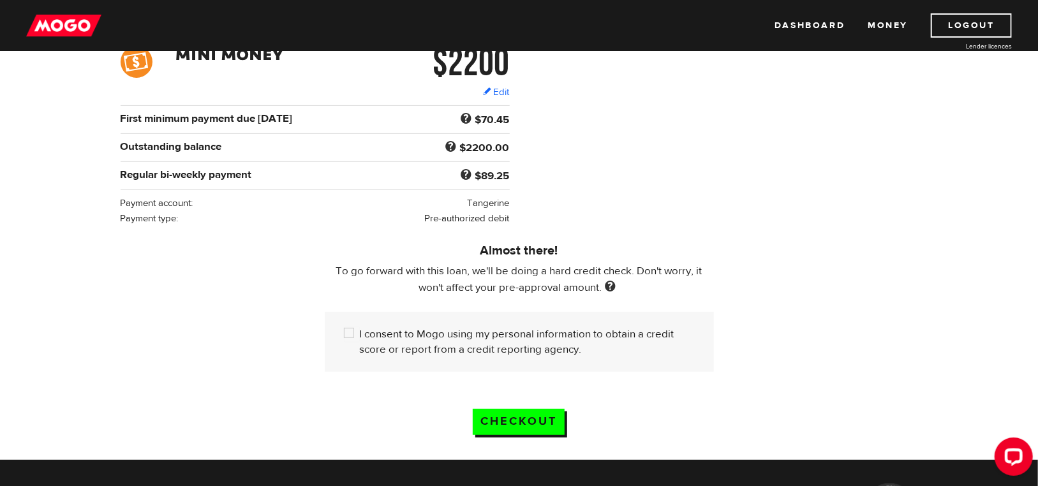
scroll to position [210, 0]
click at [350, 333] on input "I consent to Mogo using my personal information to obtain a credit score or rep…" at bounding box center [352, 335] width 16 height 16
checkbox input "true"
click at [528, 418] on input "Checkout" at bounding box center [519, 422] width 92 height 26
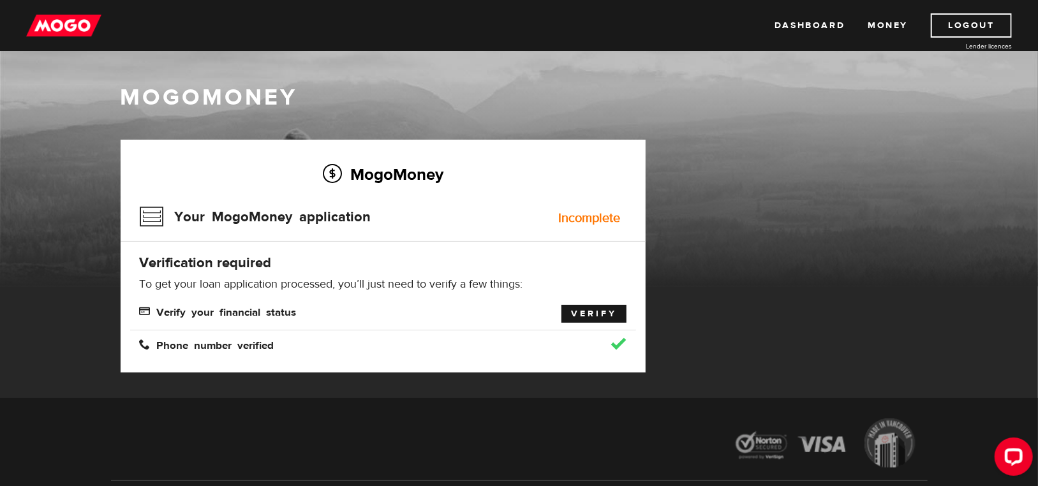
click at [595, 311] on link "Verify" at bounding box center [594, 314] width 65 height 18
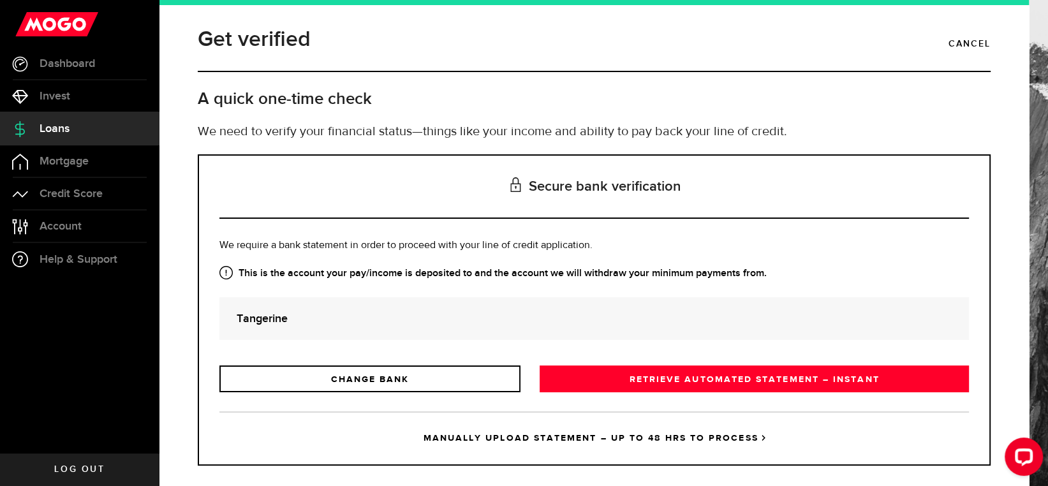
scroll to position [15, 0]
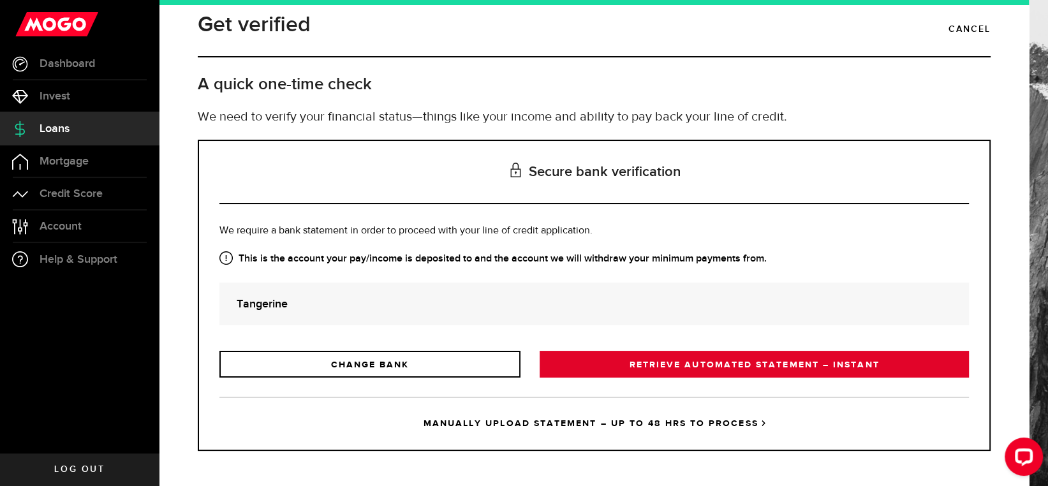
click at [696, 359] on link "RETRIEVE AUTOMATED STATEMENT – INSTANT" at bounding box center [754, 364] width 429 height 27
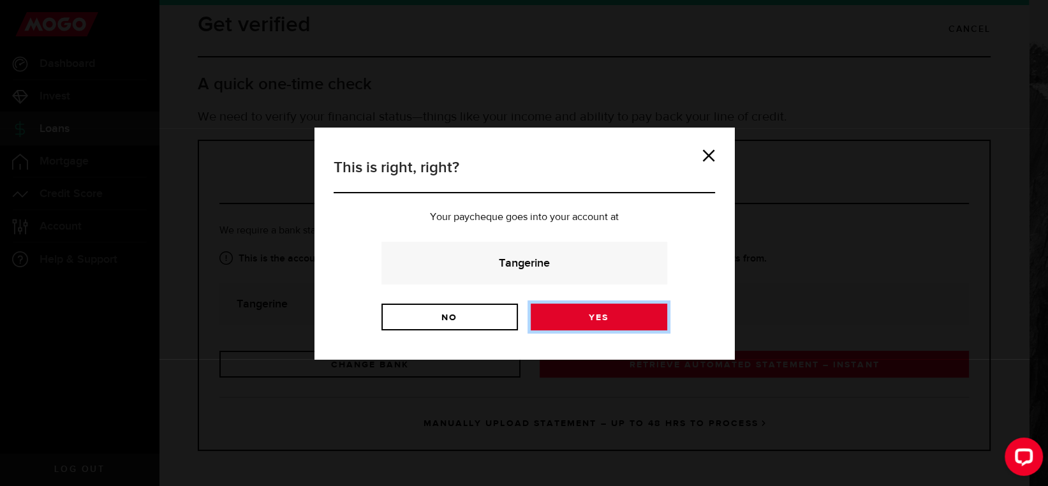
click at [593, 318] on link "Yes" at bounding box center [599, 317] width 137 height 27
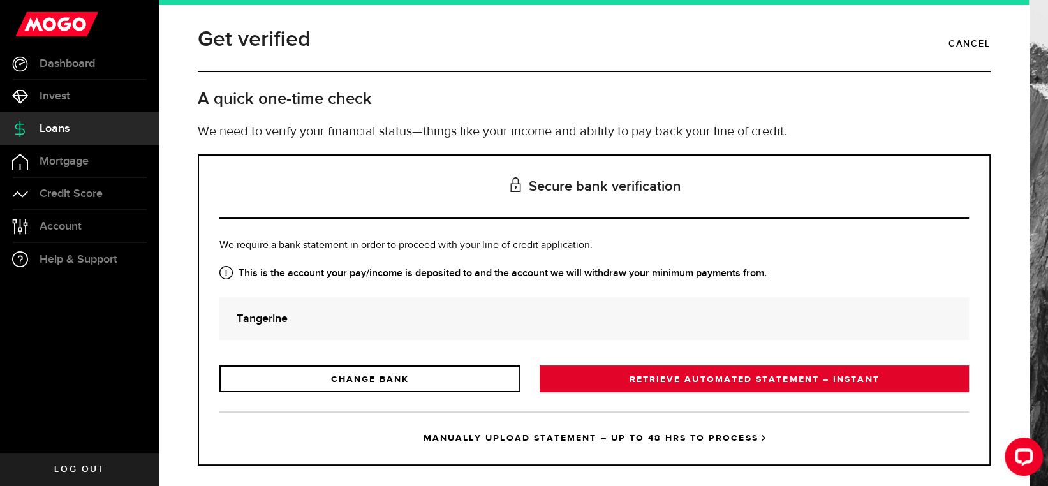
click at [630, 379] on link "RETRIEVE AUTOMATED STATEMENT – INSTANT" at bounding box center [754, 379] width 429 height 27
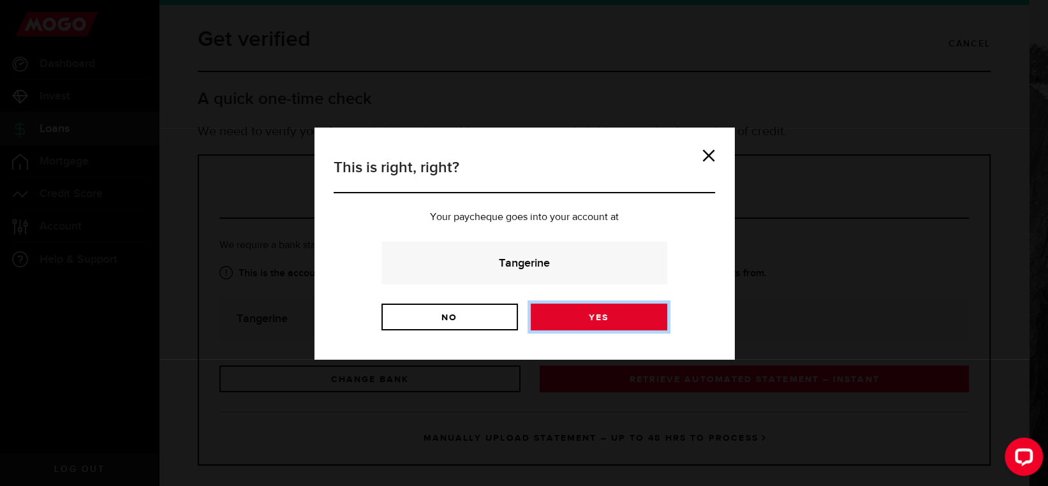
click at [637, 319] on link "Yes" at bounding box center [599, 317] width 137 height 27
